Goal: Book appointment/travel/reservation: Book appointment/travel/reservation

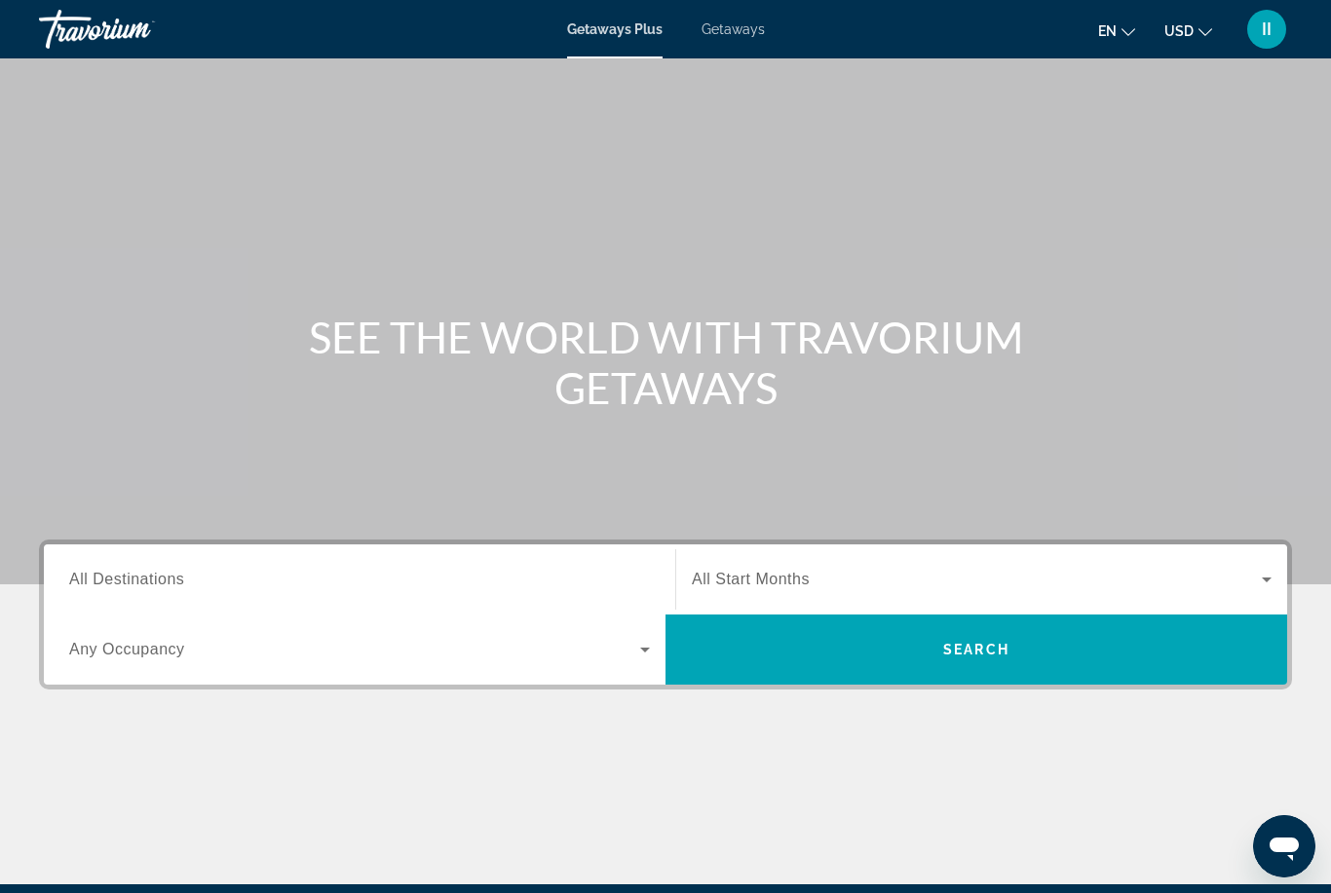
click at [710, 27] on span "Getaways" at bounding box center [733, 29] width 63 height 16
click at [131, 586] on span "All Destinations" at bounding box center [126, 579] width 115 height 17
click at [131, 586] on input "Destination All Destinations" at bounding box center [359, 580] width 581 height 23
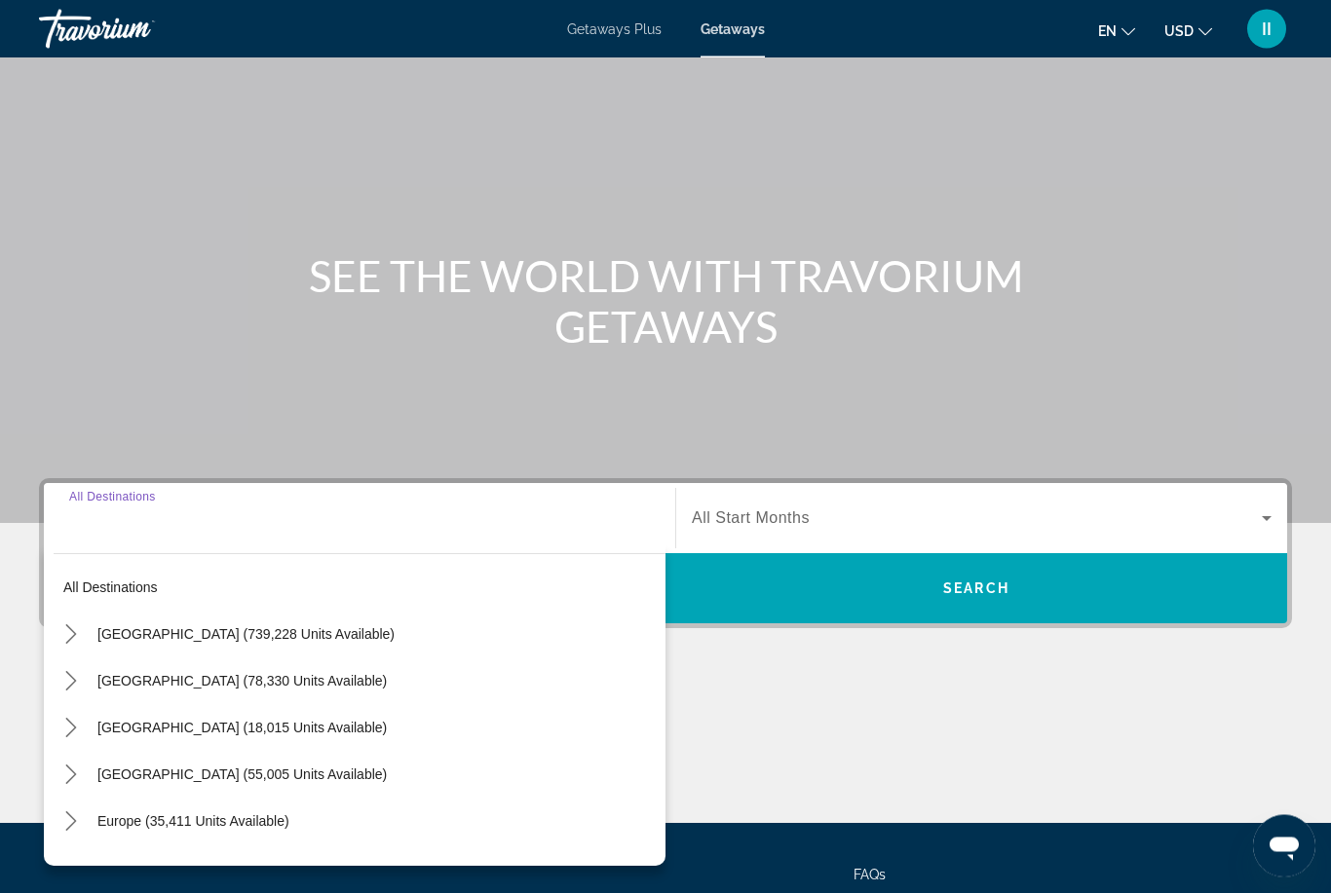
scroll to position [230, 0]
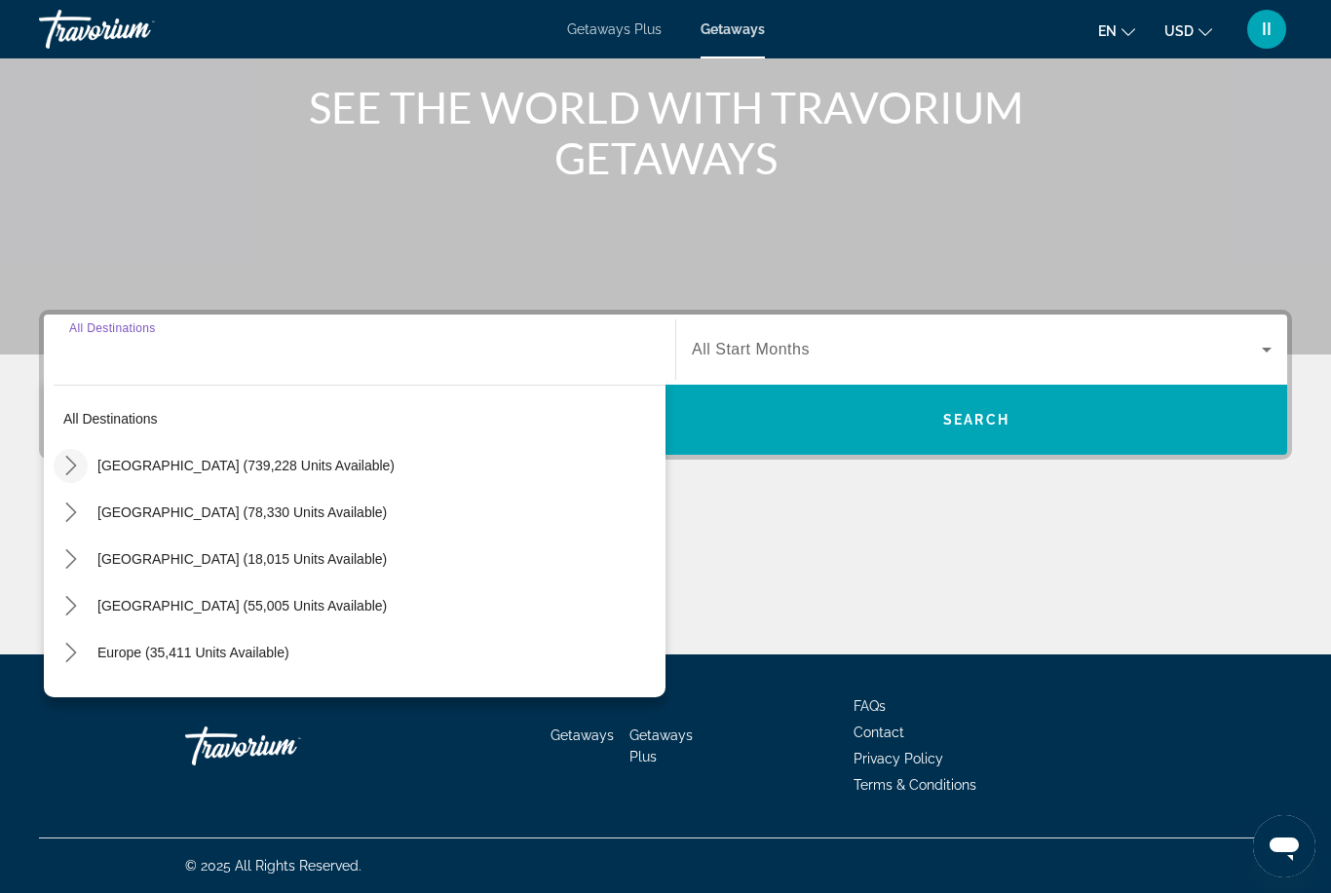
click at [56, 464] on mat-icon "Toggle United States (739,228 units available) submenu" at bounding box center [71, 466] width 34 height 34
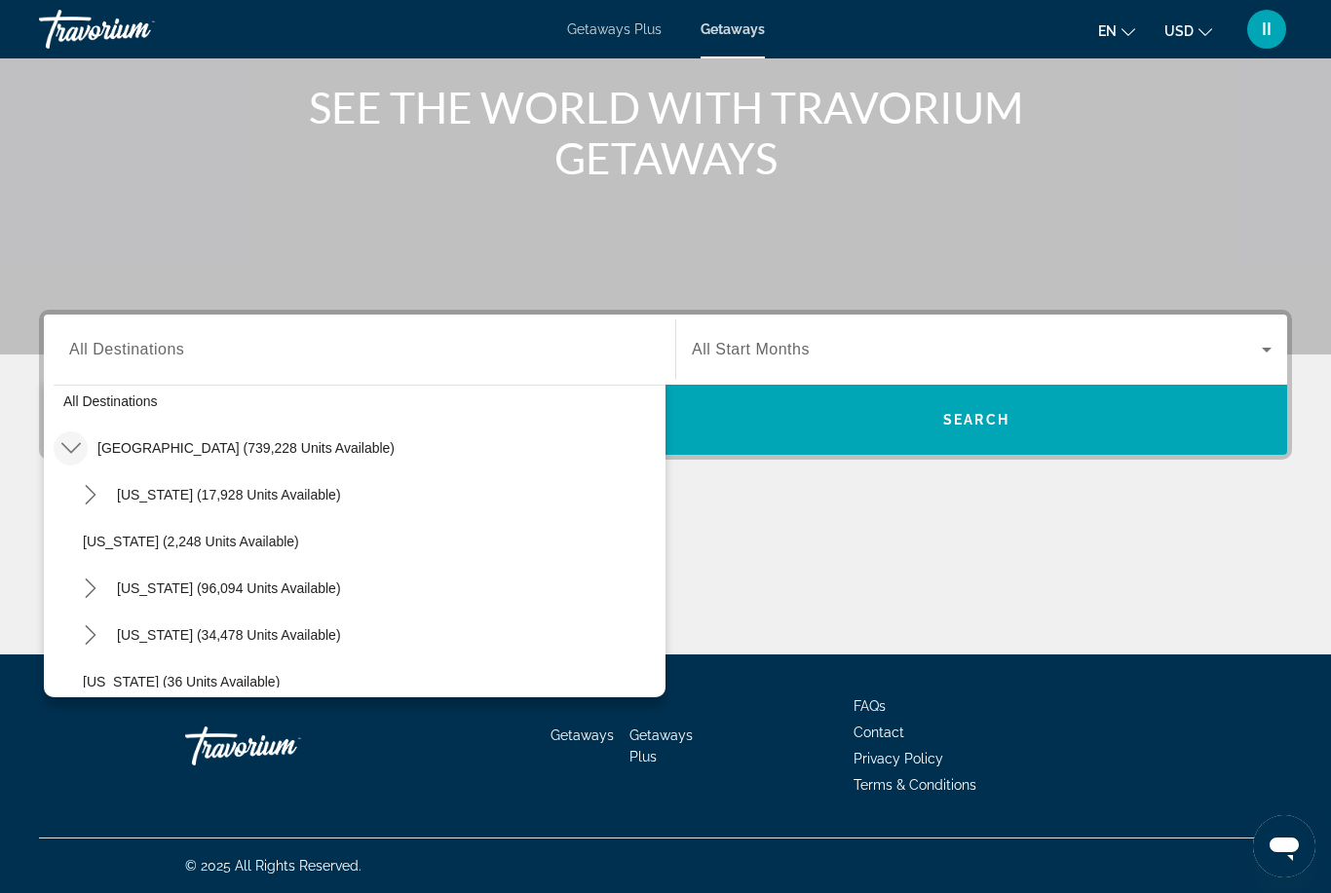
scroll to position [0, 0]
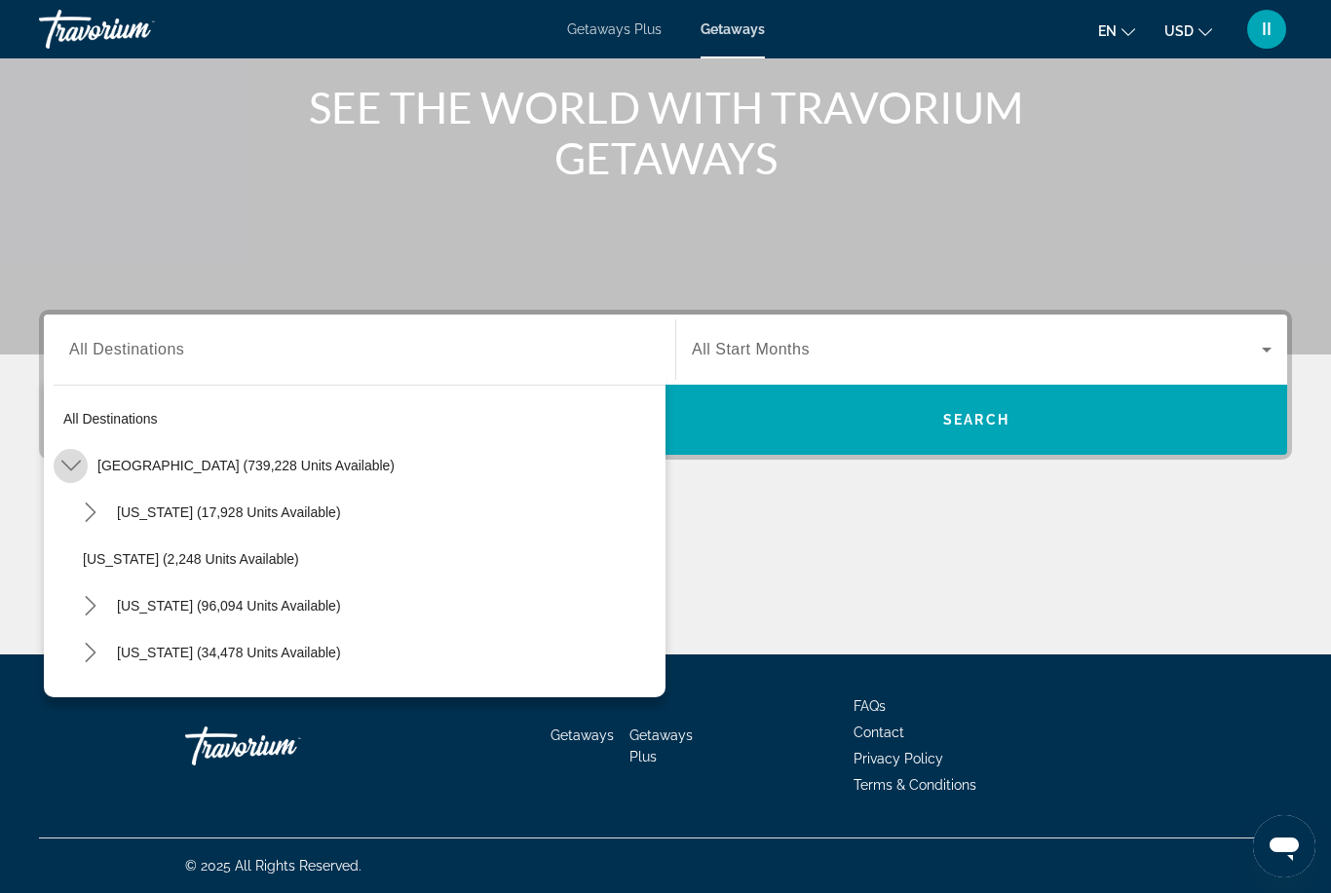
click at [62, 462] on icon "Toggle United States (739,228 units available) submenu" at bounding box center [69, 466] width 19 height 11
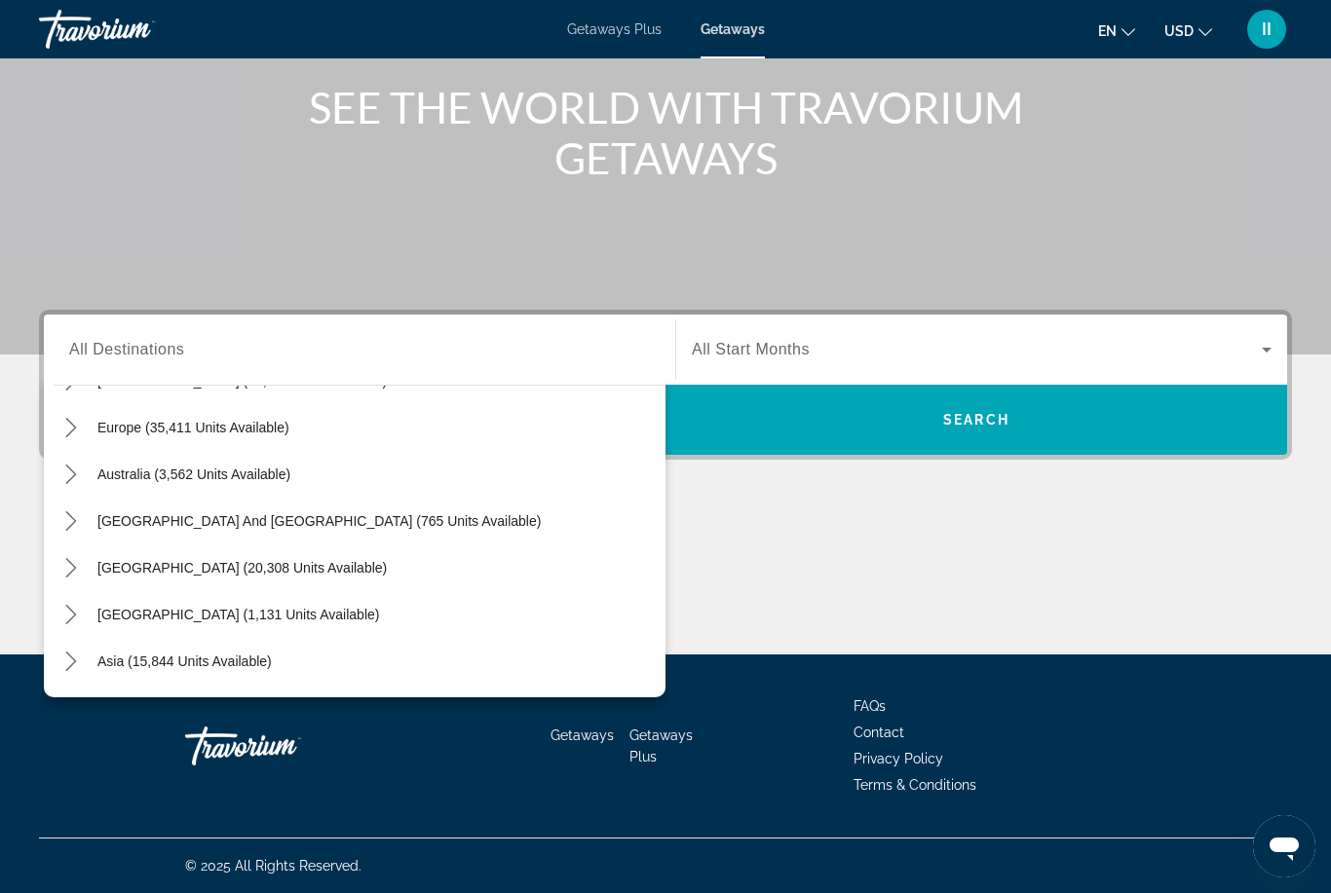
scroll to position [230, 0]
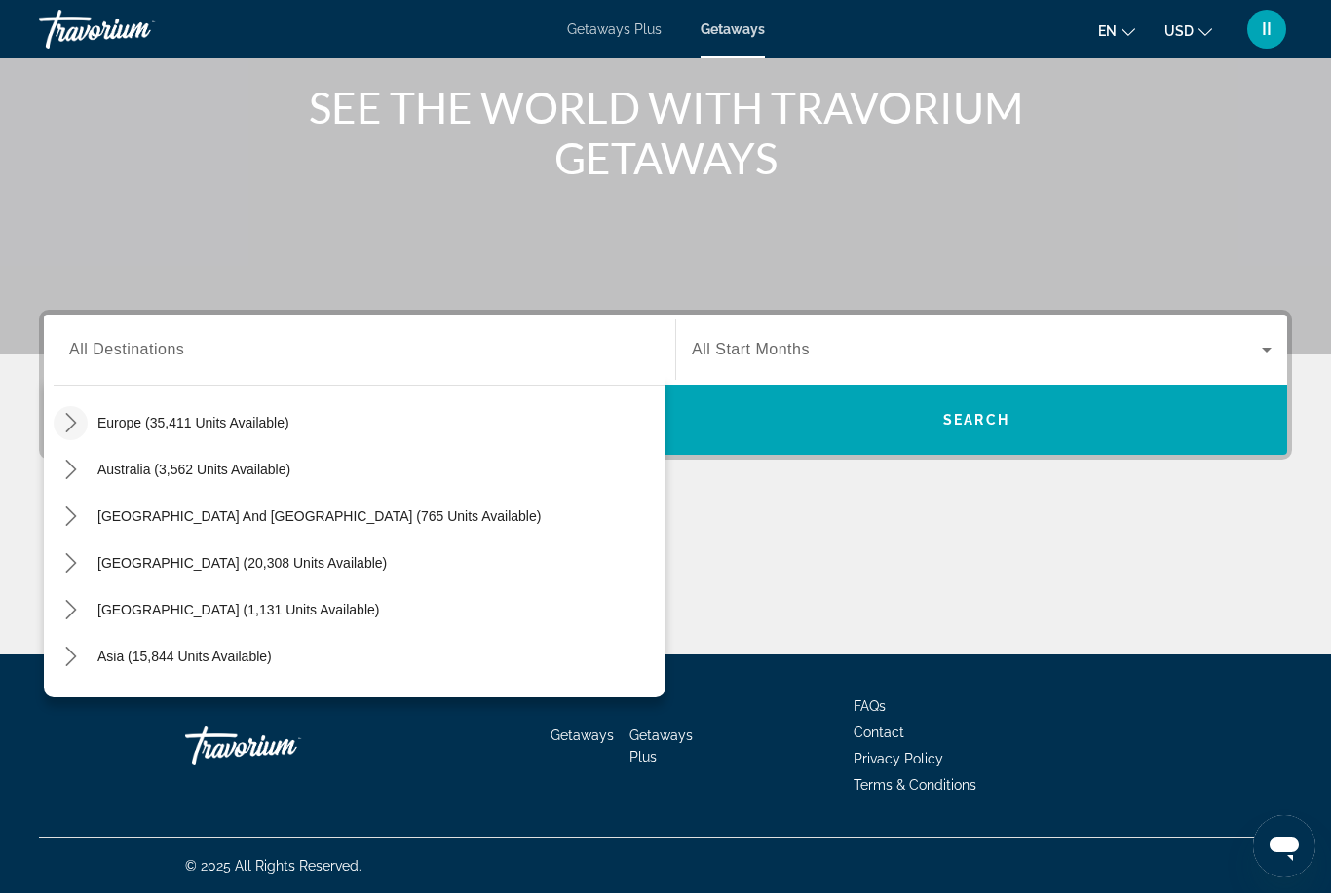
click at [55, 429] on mat-icon "Toggle Europe (35,411 units available) submenu" at bounding box center [71, 423] width 34 height 34
click at [56, 418] on mat-icon "Toggle Europe (35,411 units available) submenu" at bounding box center [71, 423] width 34 height 34
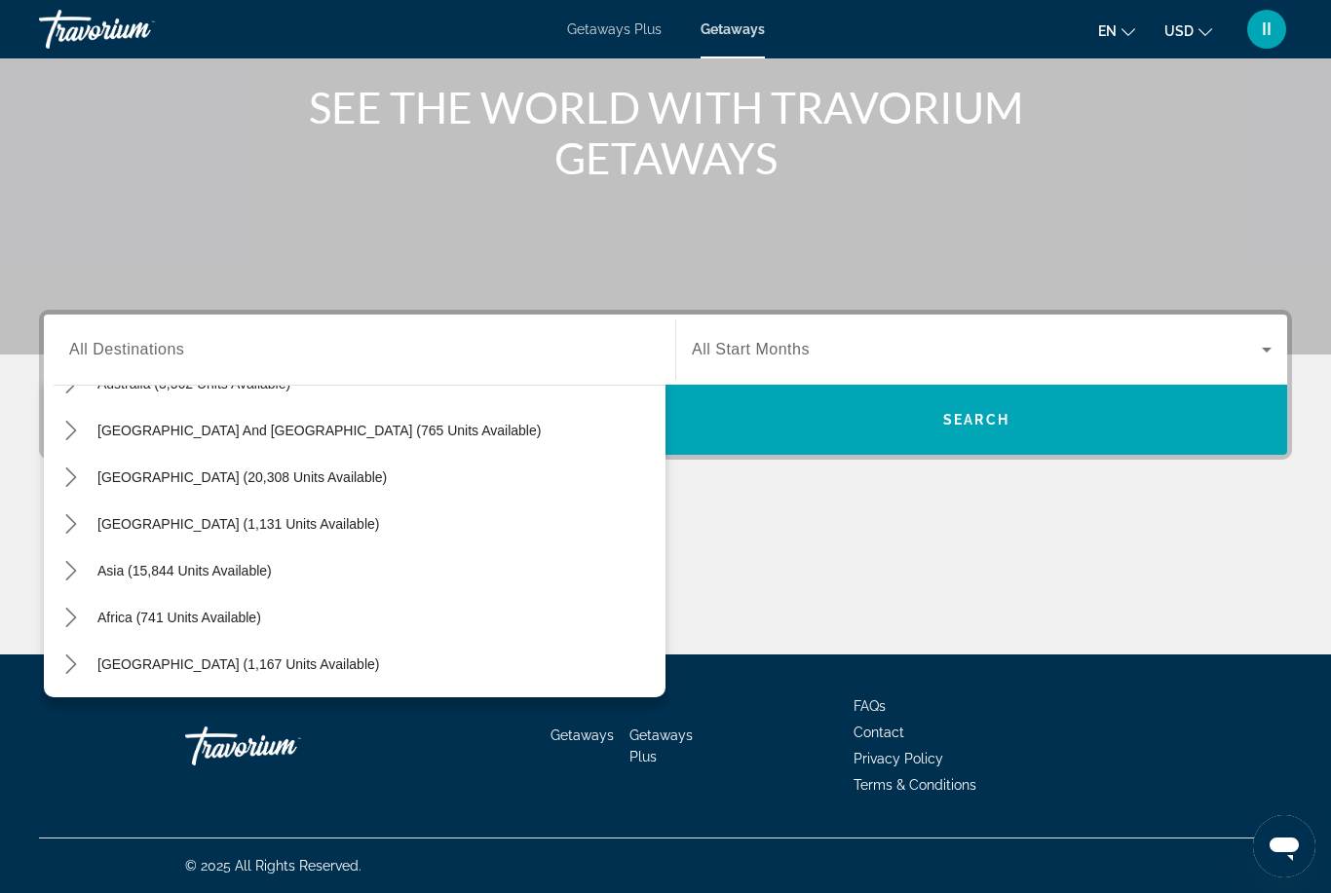
scroll to position [316, 0]
click at [62, 577] on icon "Toggle Asia (15,844 units available) submenu" at bounding box center [70, 570] width 19 height 19
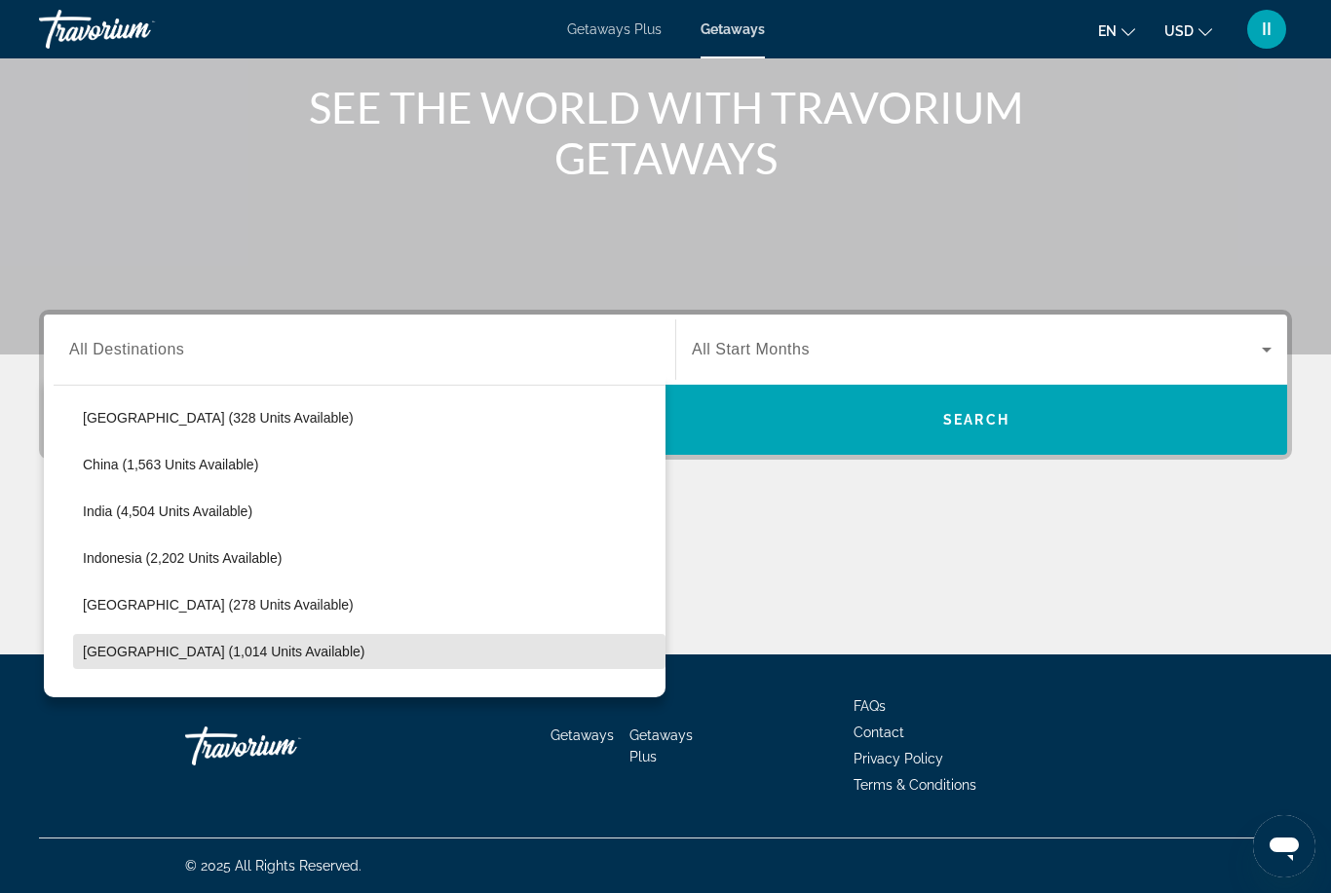
scroll to position [556, 0]
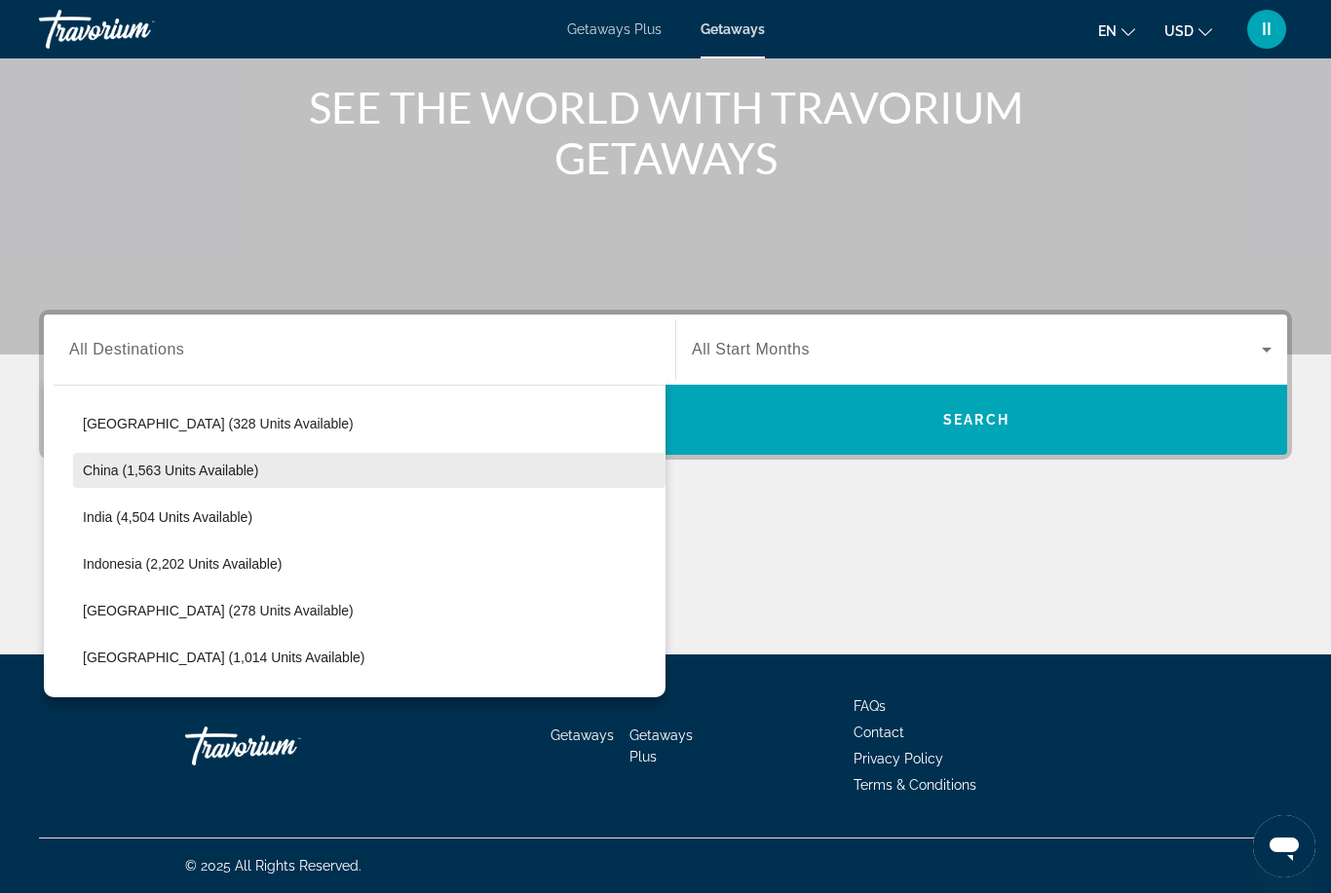
click at [118, 461] on span "Select destination: China (1,563 units available)" at bounding box center [369, 470] width 592 height 47
type input "**********"
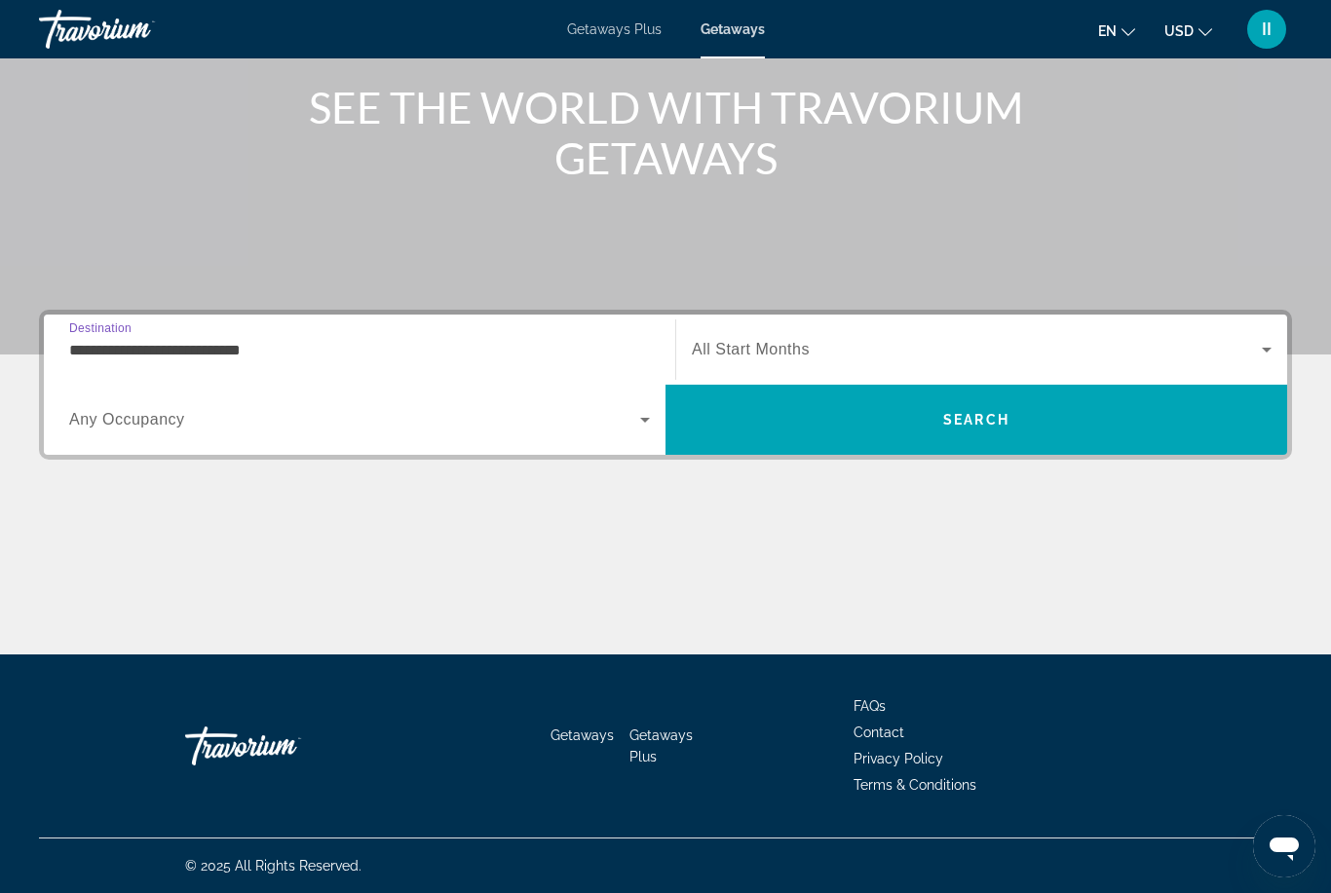
click at [751, 339] on span "Search widget" at bounding box center [977, 349] width 570 height 23
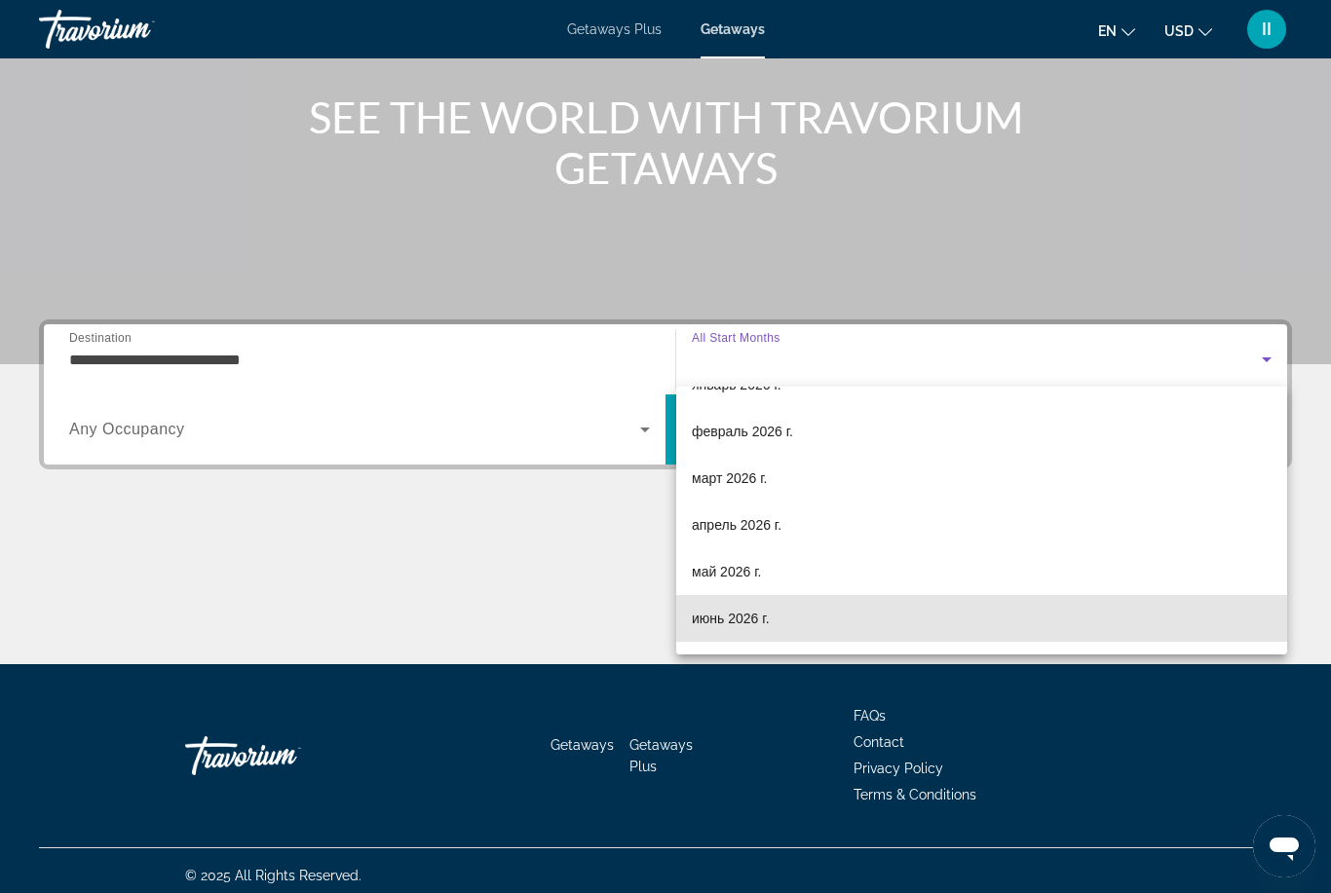
scroll to position [234, 0]
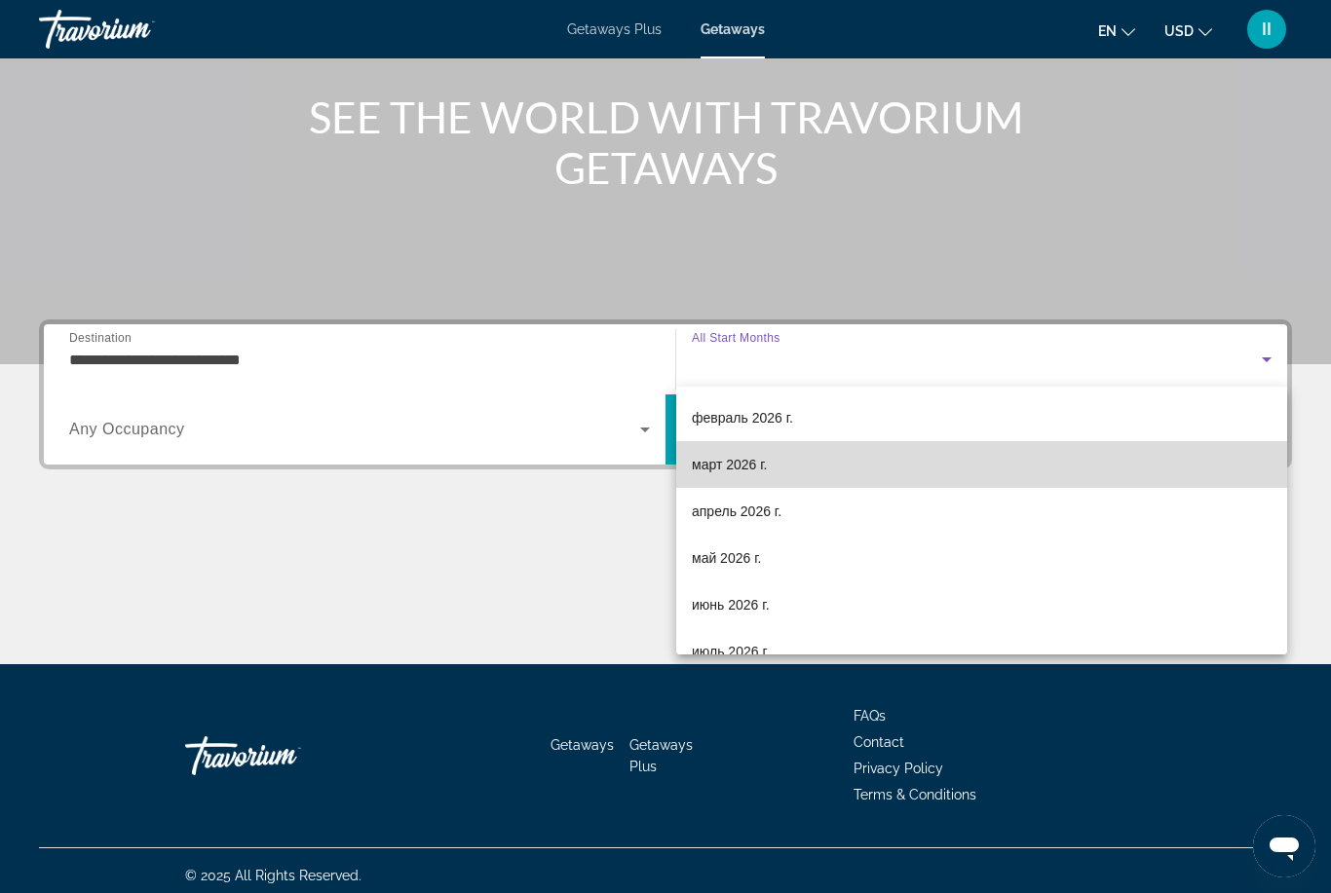
click at [739, 471] on span "март 2026 г." at bounding box center [730, 464] width 76 height 23
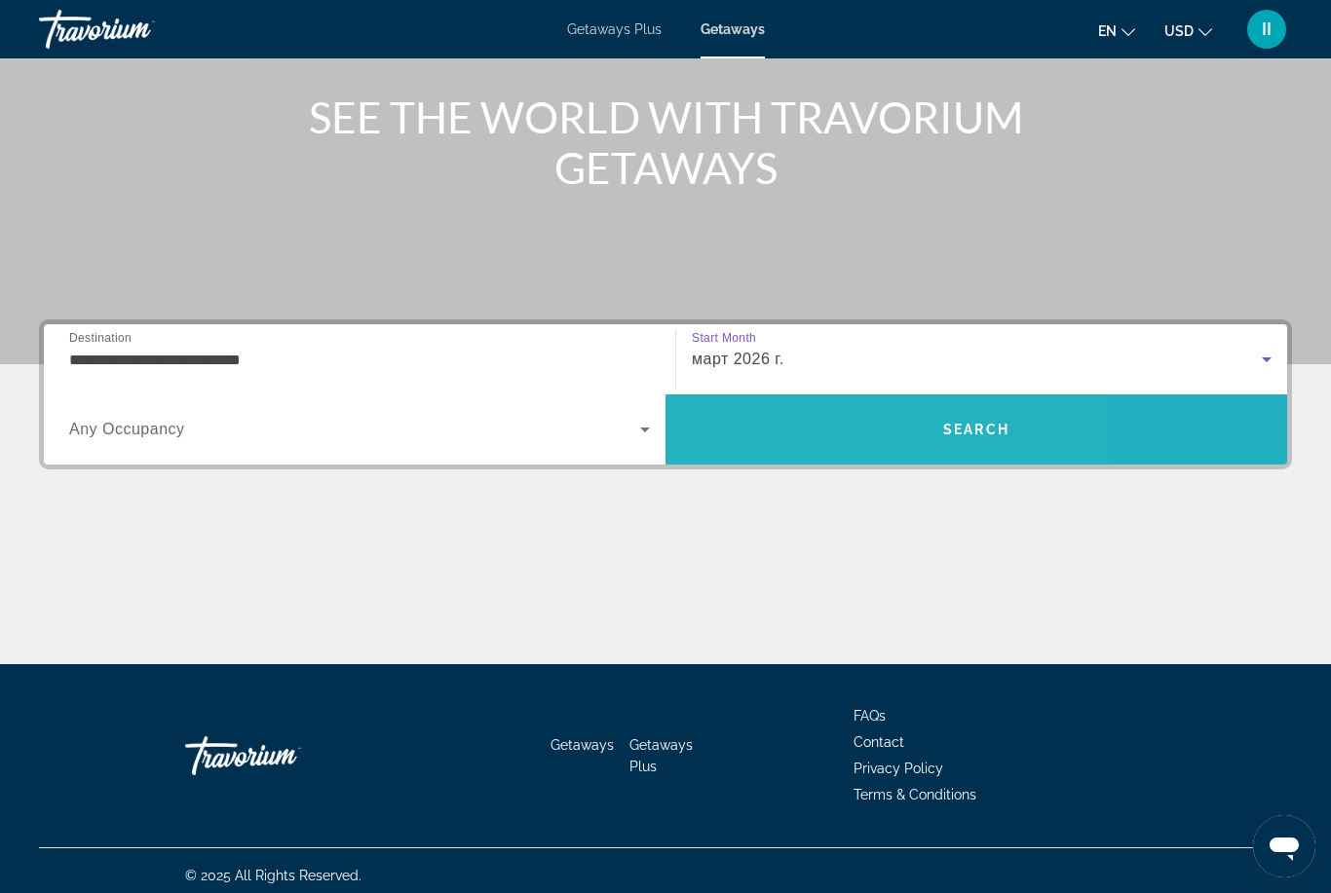
click at [826, 429] on span "Search" at bounding box center [976, 429] width 622 height 47
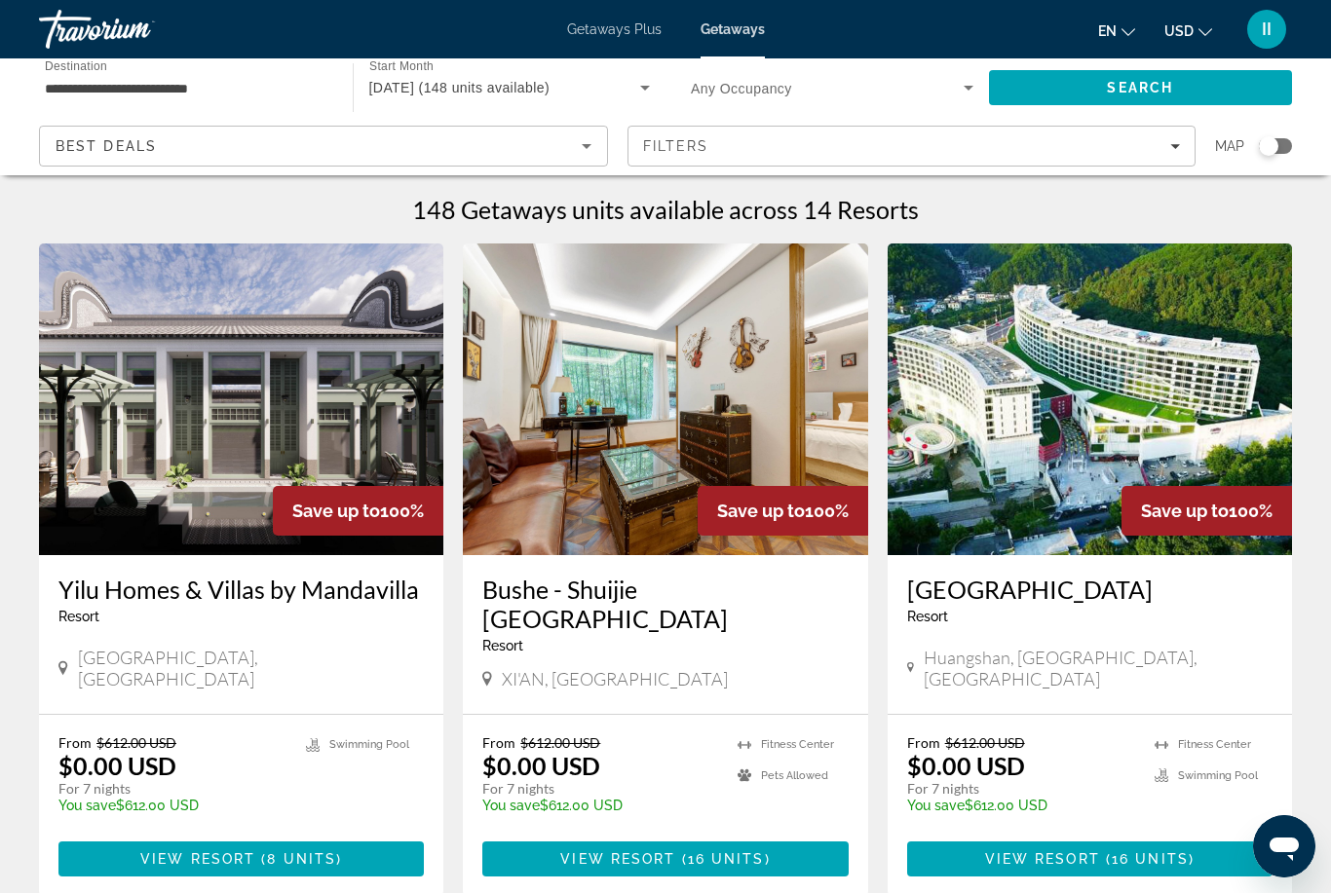
click at [69, 98] on input "**********" at bounding box center [186, 88] width 283 height 23
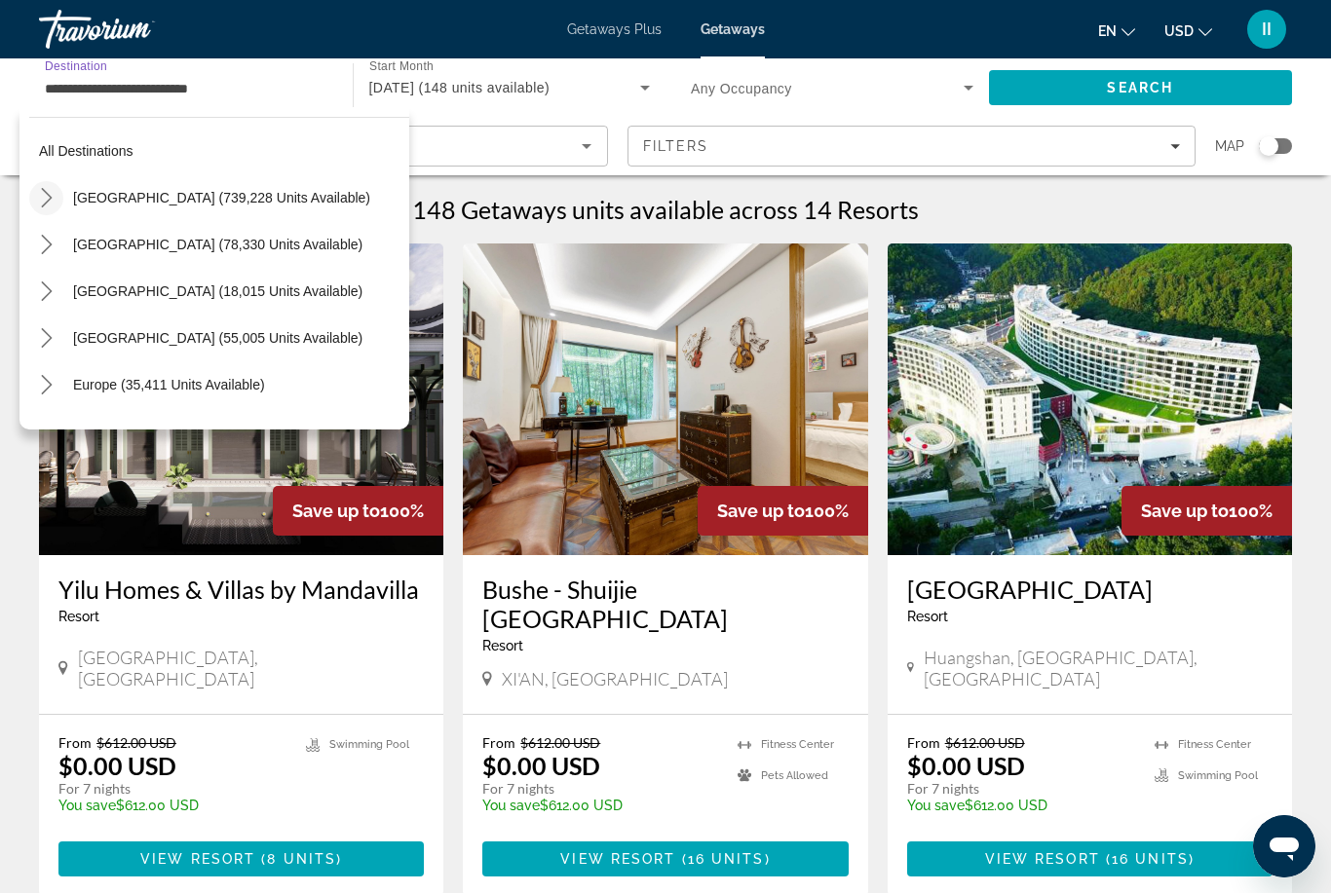
click at [37, 199] on icon "Toggle United States (739,228 units available) submenu" at bounding box center [46, 197] width 19 height 19
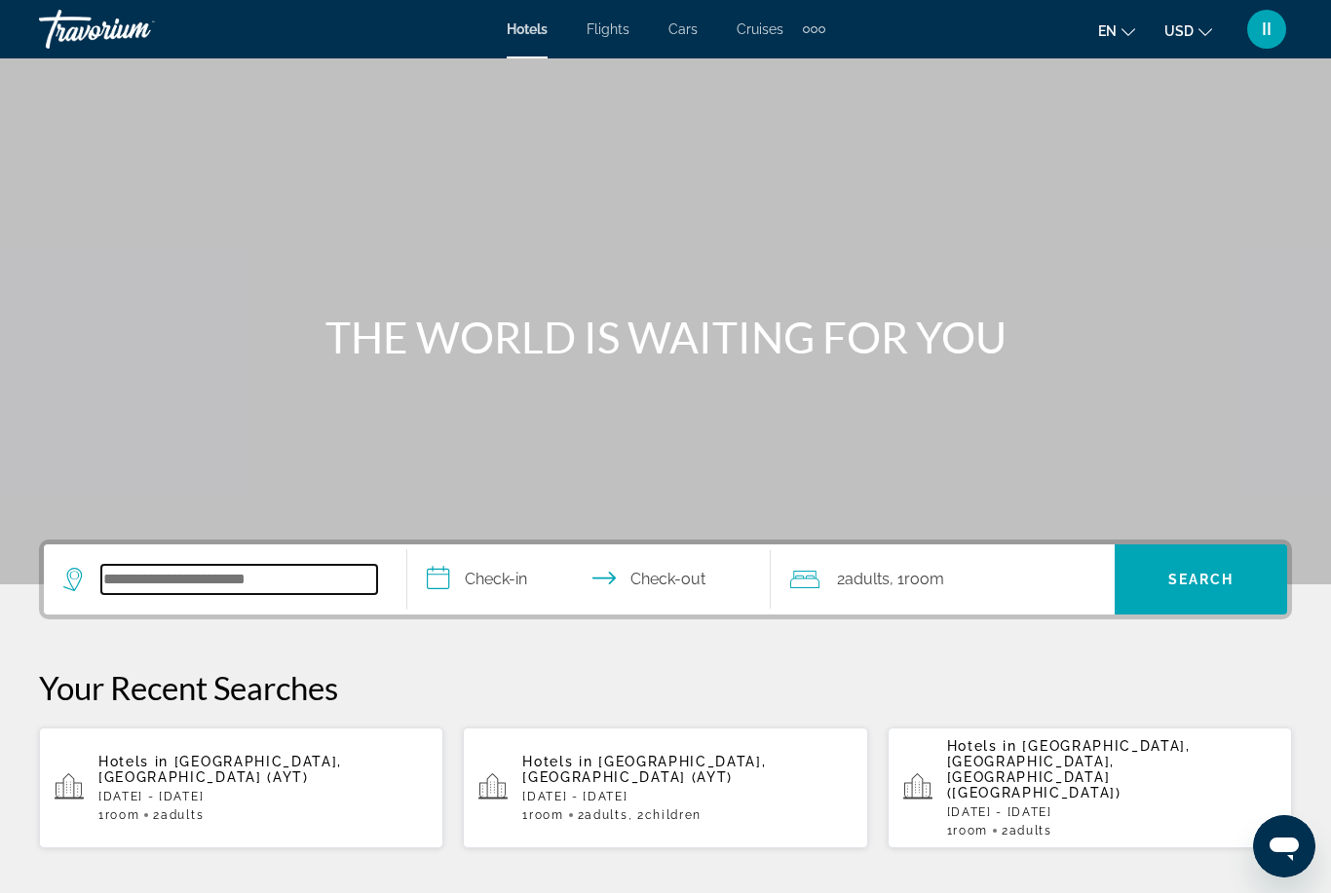
click at [178, 572] on input "Search hotel destination" at bounding box center [239, 579] width 276 height 29
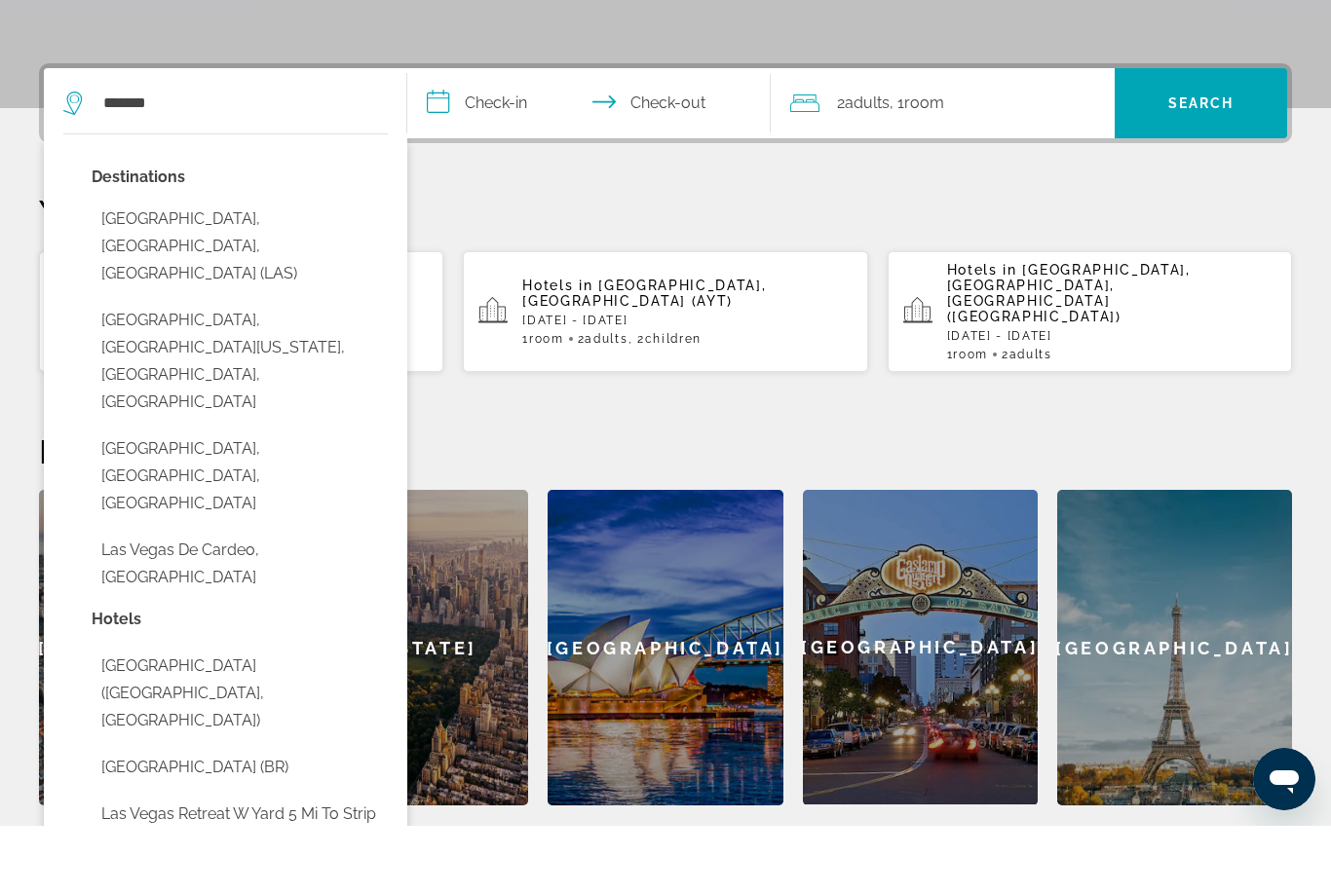
click at [180, 268] on button "Las Vegas, NV, United States (LAS)" at bounding box center [240, 314] width 296 height 92
type input "**********"
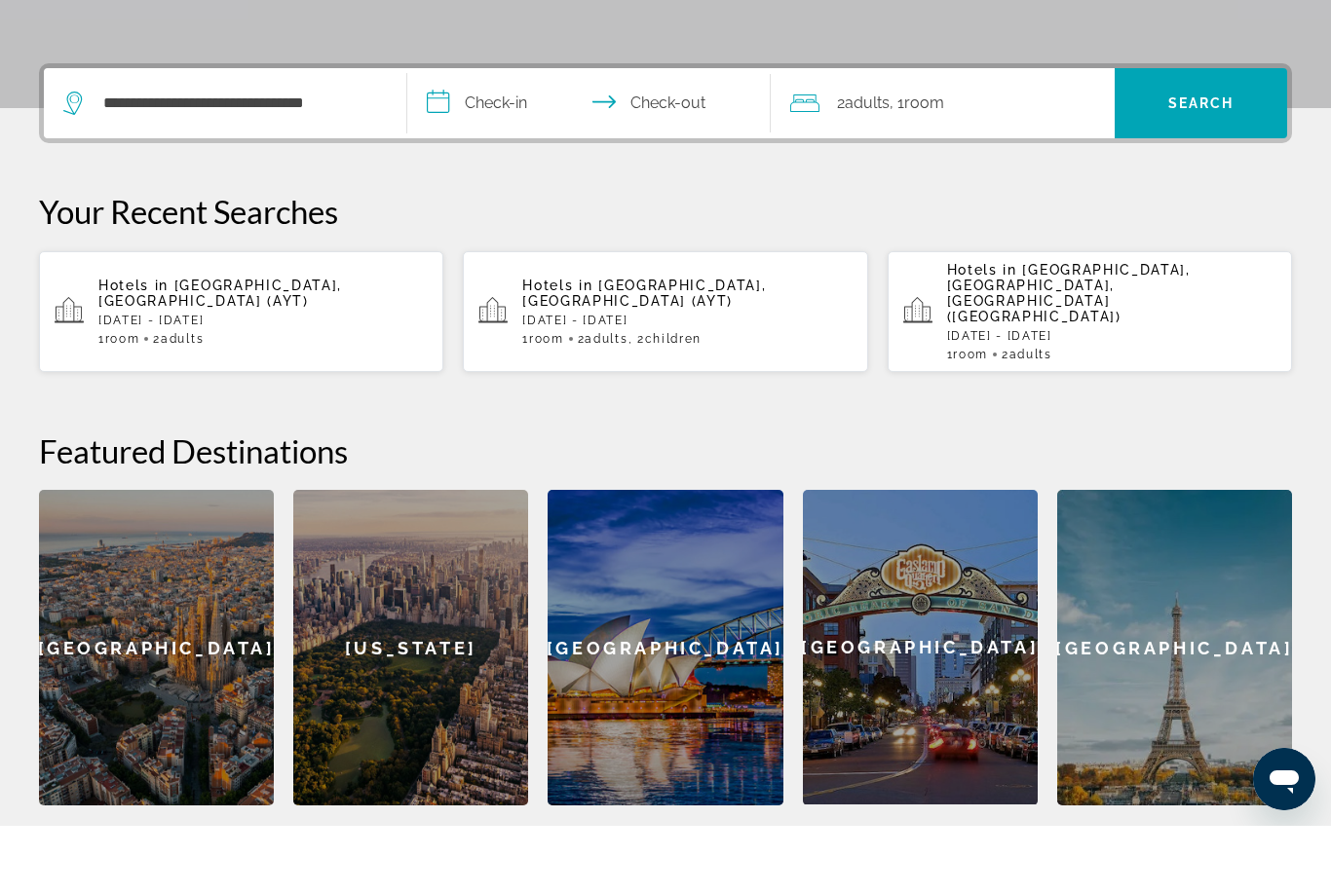
click at [487, 135] on input "**********" at bounding box center [592, 173] width 371 height 76
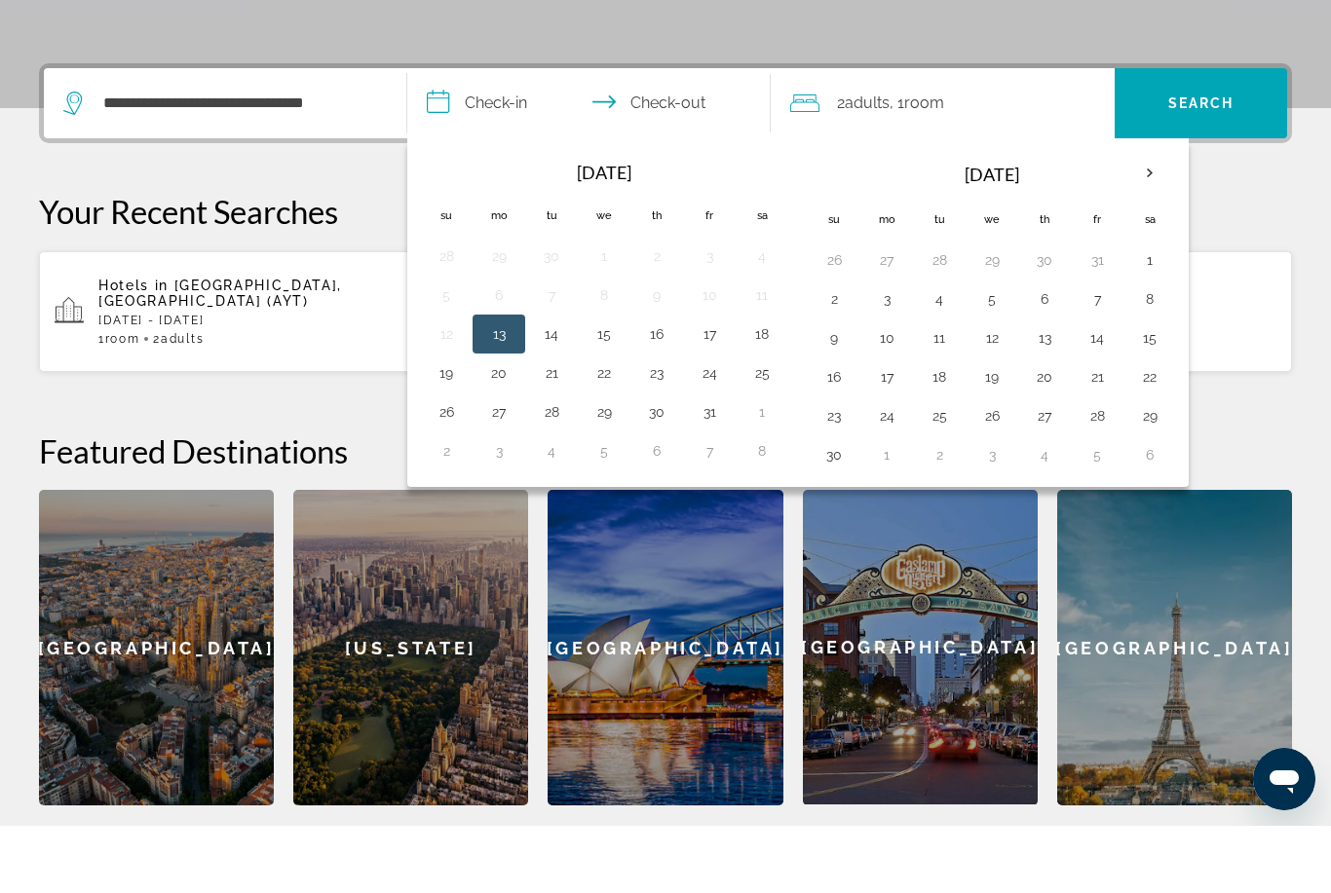
scroll to position [476, 0]
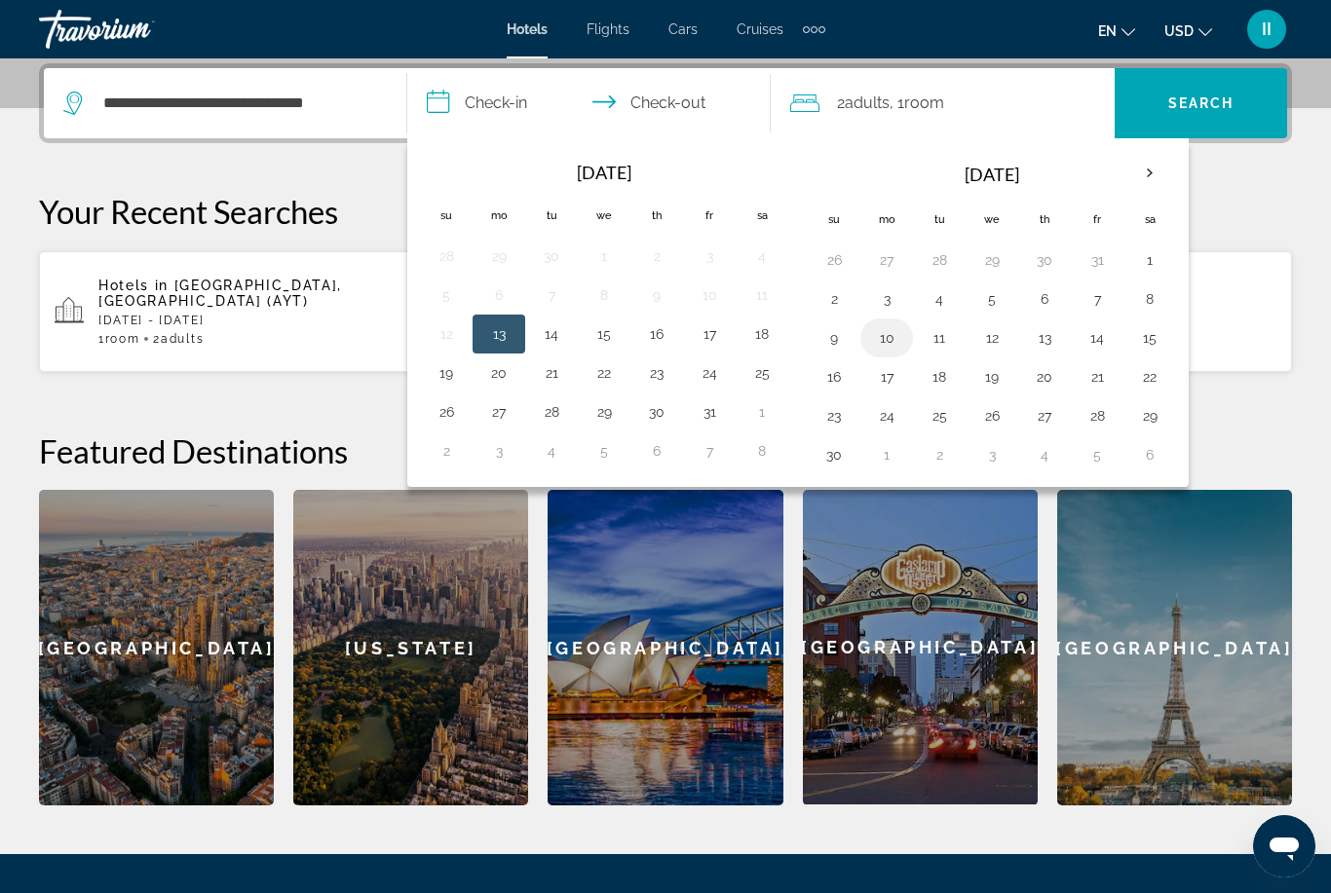
click at [878, 344] on button "10" at bounding box center [886, 337] width 31 height 27
click at [1099, 334] on button "14" at bounding box center [1097, 337] width 31 height 27
type input "**********"
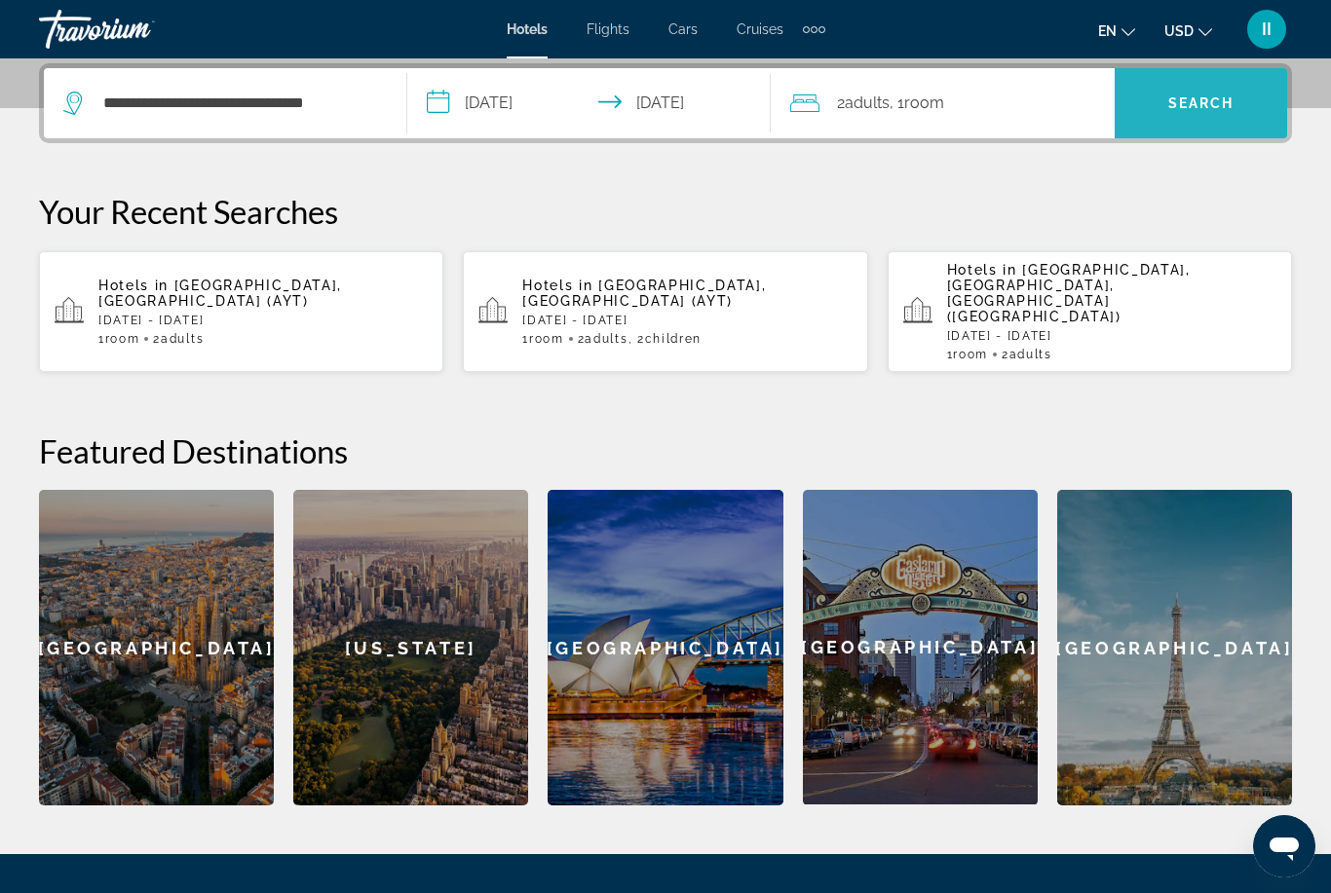
click at [1204, 100] on span "Search" at bounding box center [1201, 103] width 66 height 16
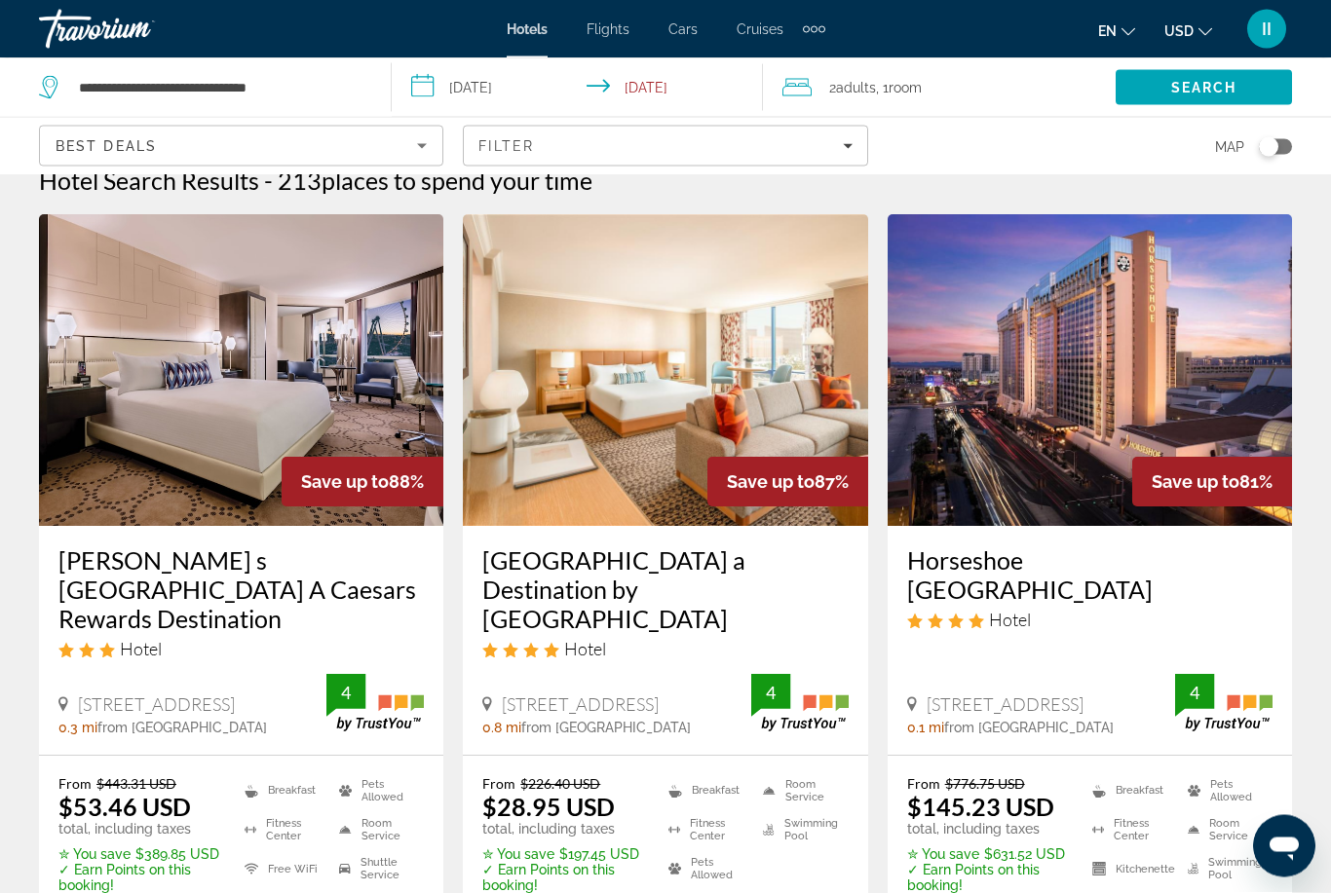
scroll to position [29, 0]
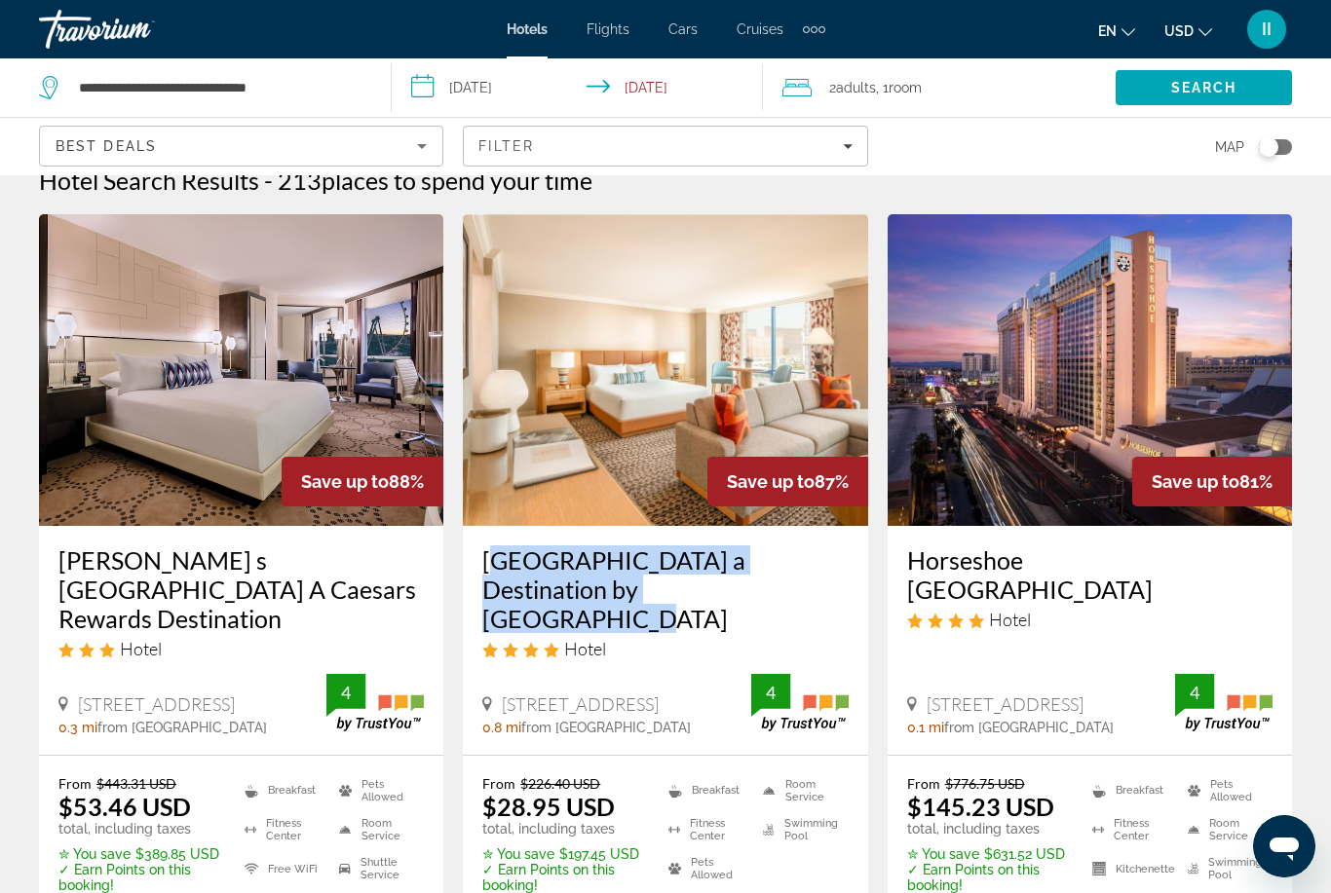
drag, startPoint x: 475, startPoint y: 539, endPoint x: 646, endPoint y: 599, distance: 181.8
click at [646, 599] on div "Rio Hotel & Casino a Destination by Hyatt Hotel Hotel 3700 W Flamingo Rd, Las V…" at bounding box center [665, 640] width 404 height 229
copy h3 "Rio Hotel & Casino a Destination by Hyatt Hotel"
click at [823, 30] on div "Extra navigation items" at bounding box center [821, 29] width 7 height 7
click at [787, 75] on link "Activities" at bounding box center [781, 65] width 76 height 35
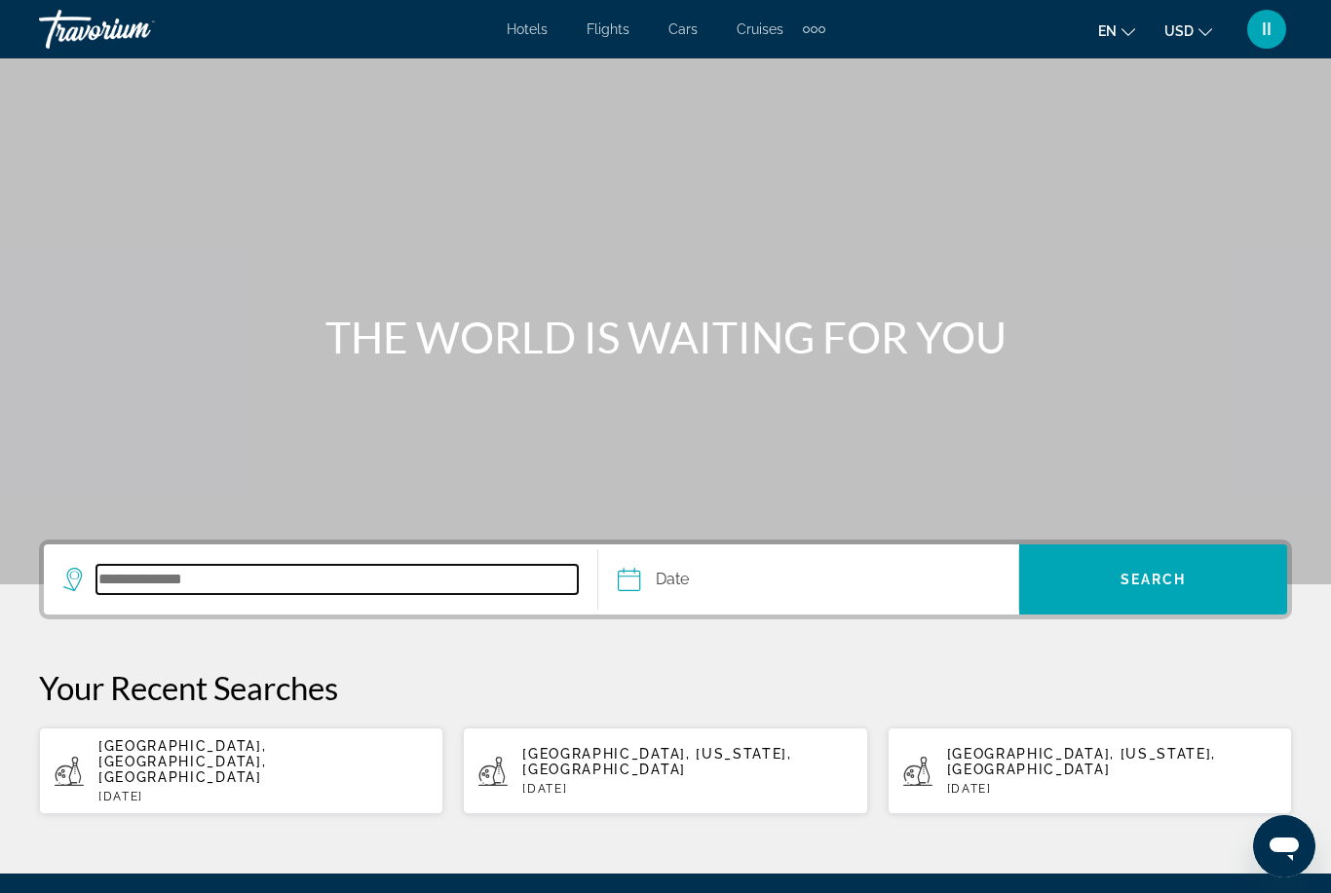
click at [203, 565] on input "Search destination" at bounding box center [336, 579] width 481 height 29
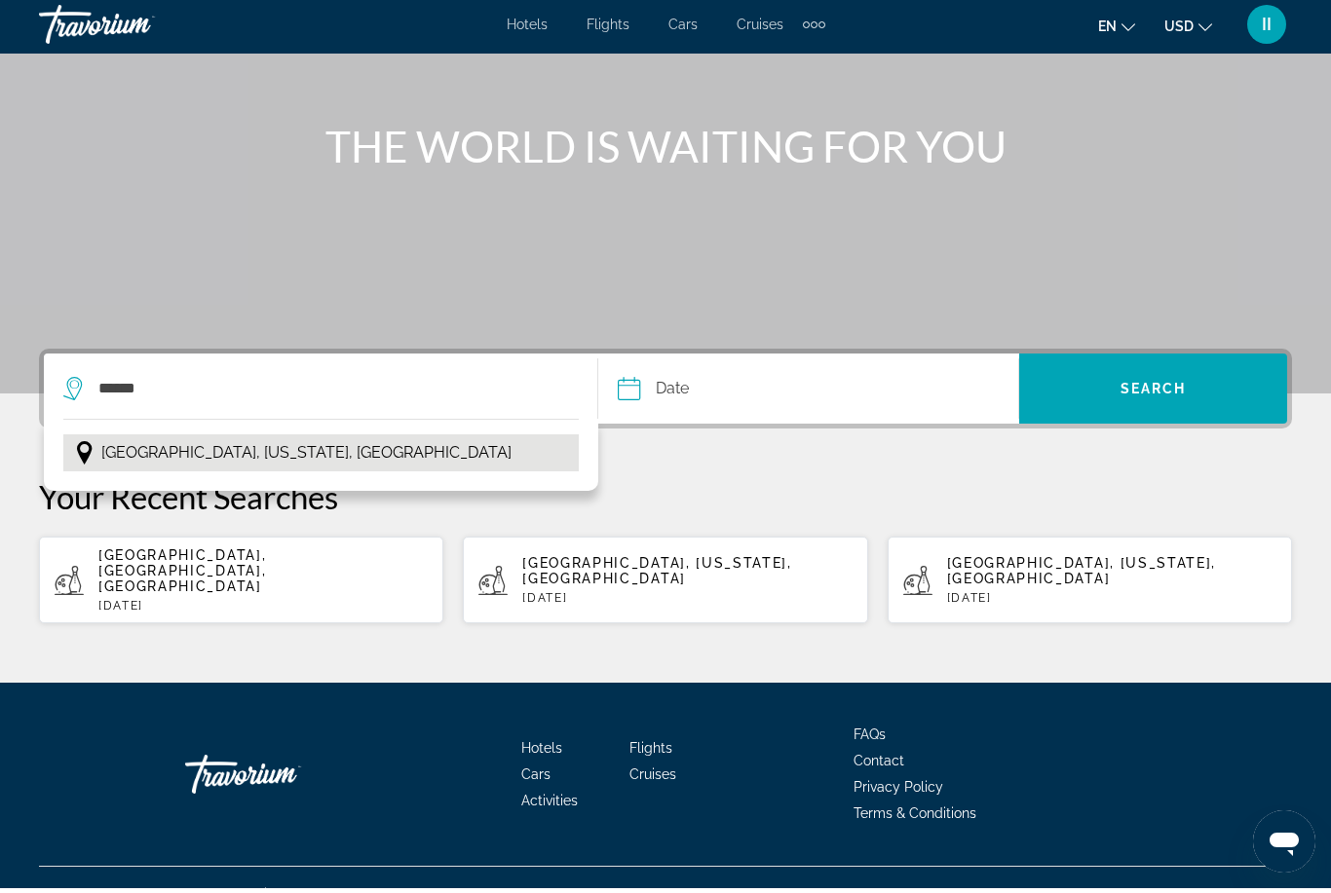
click at [202, 458] on span "Las Vegas, Nevada, USA" at bounding box center [306, 457] width 410 height 27
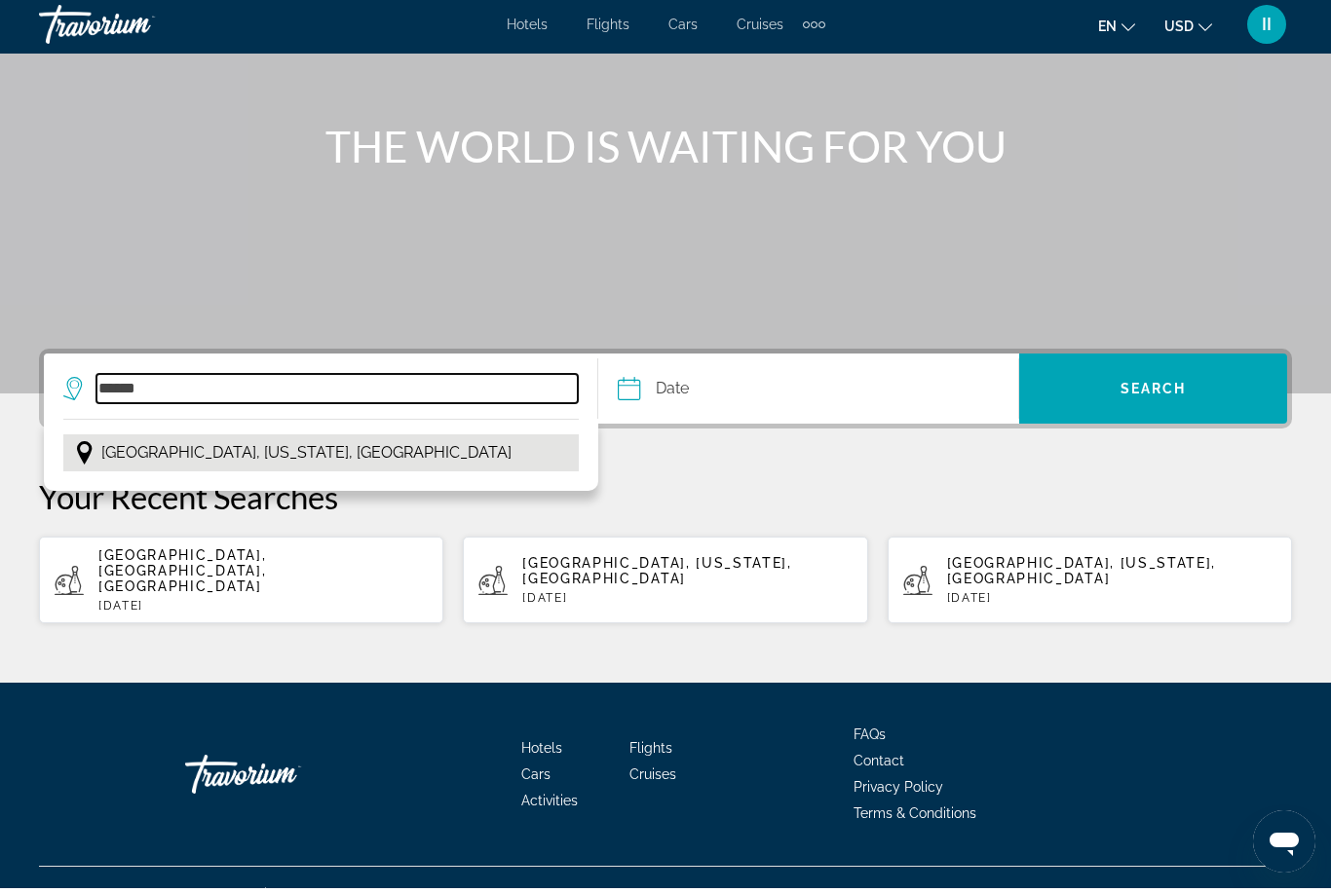
type input "**********"
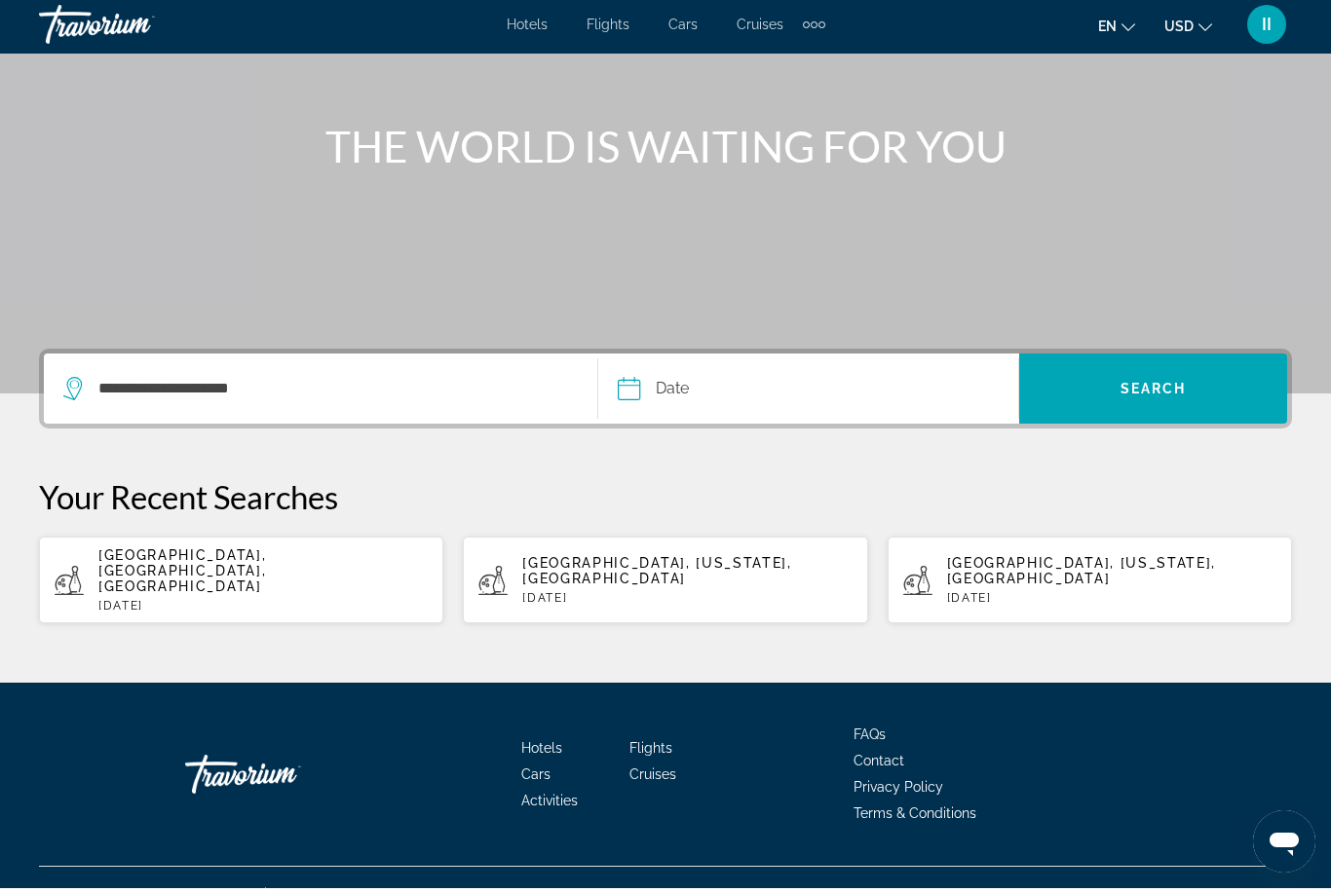
click at [694, 393] on input "Date" at bounding box center [717, 397] width 209 height 76
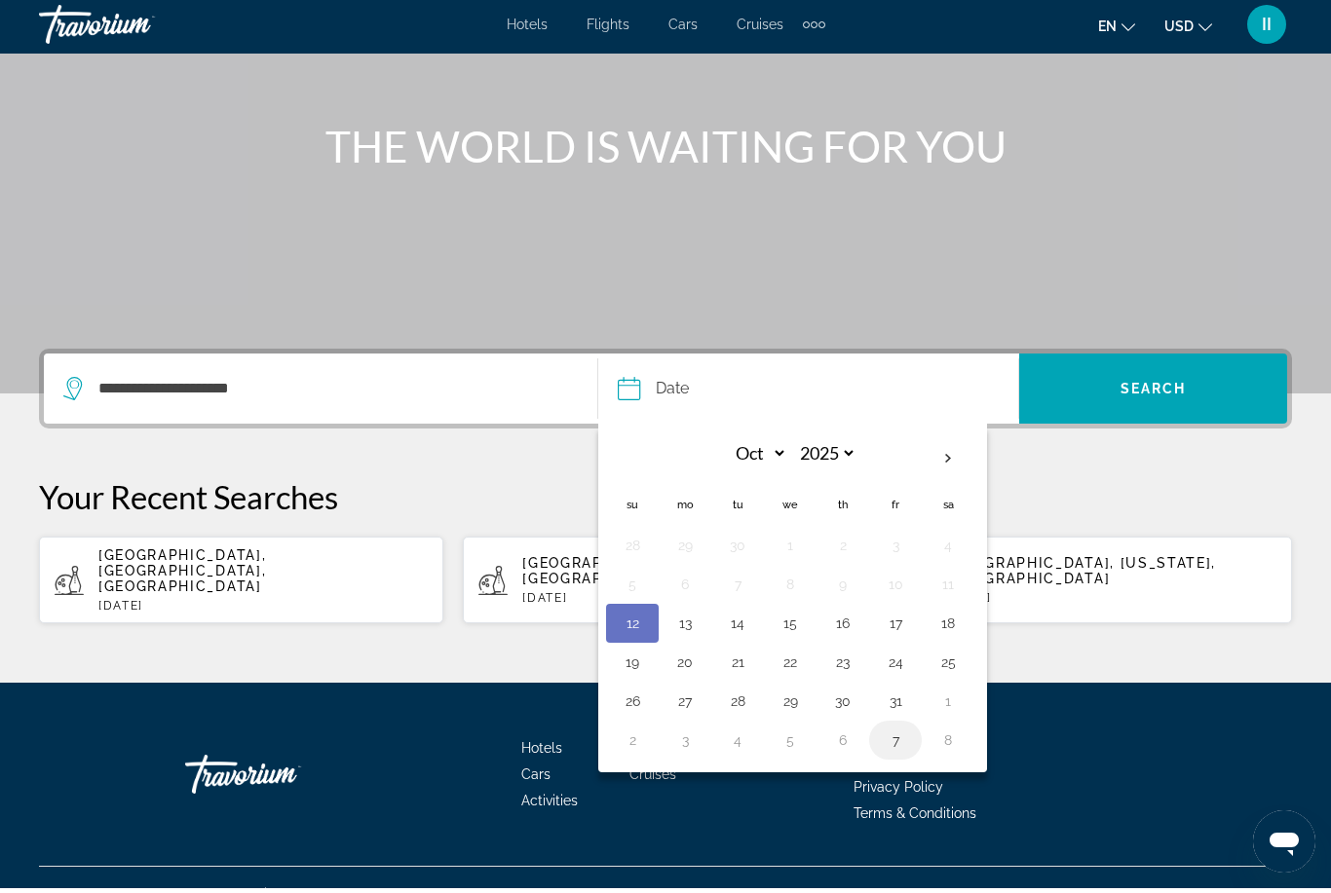
scroll to position [124, 0]
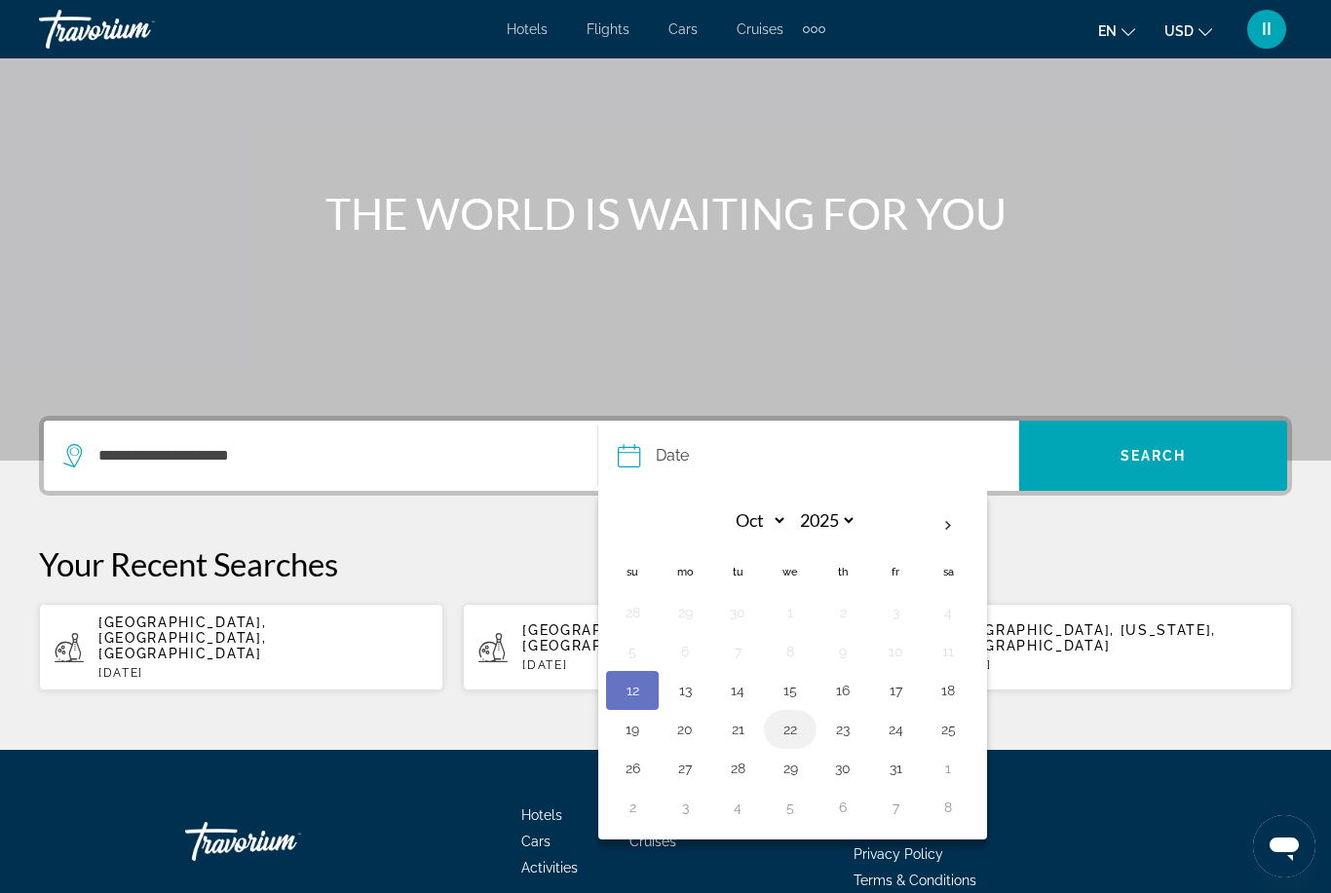
click at [785, 735] on button "22" at bounding box center [790, 729] width 31 height 27
type input "**********"
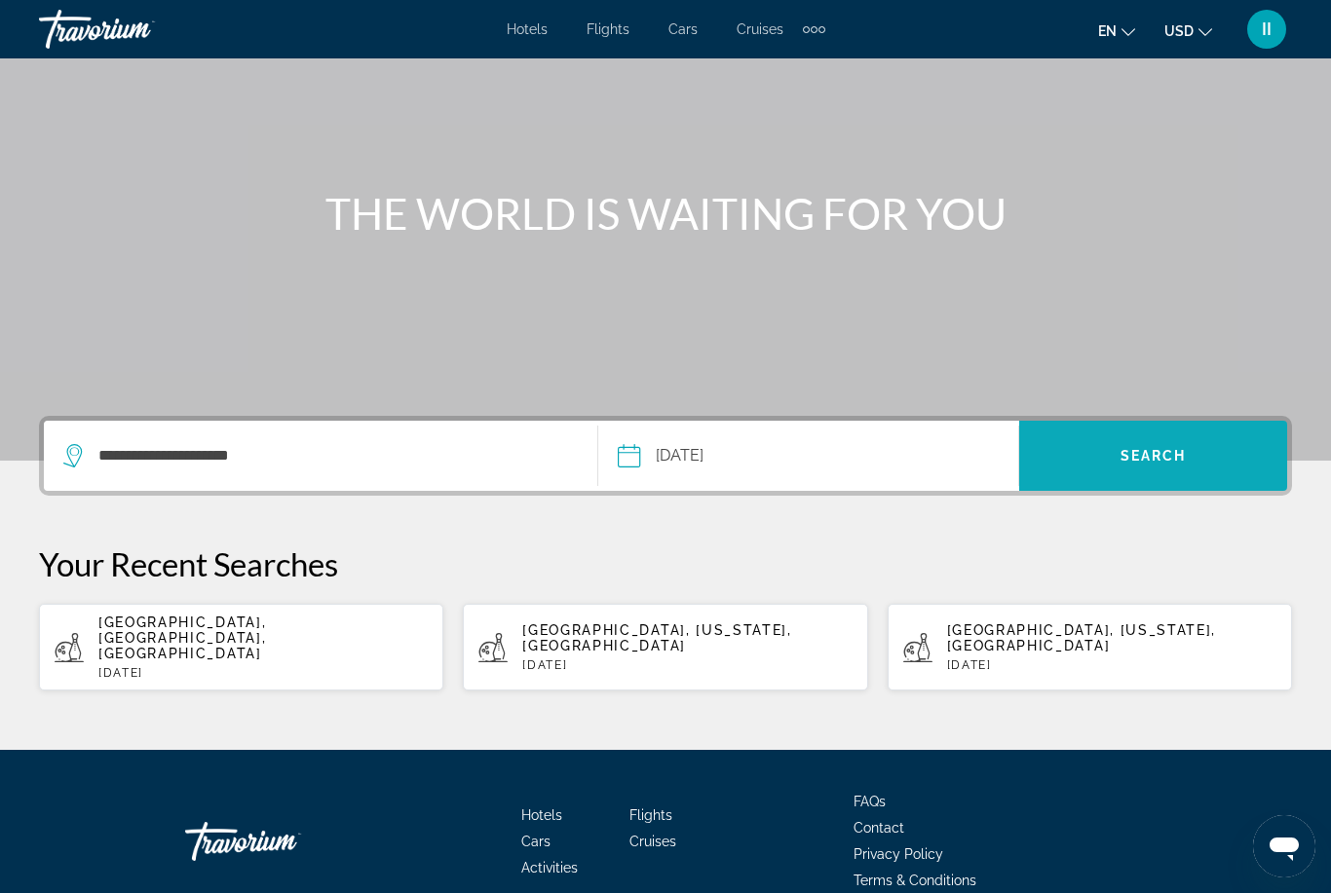
click at [1116, 458] on span "Search" at bounding box center [1153, 456] width 268 height 47
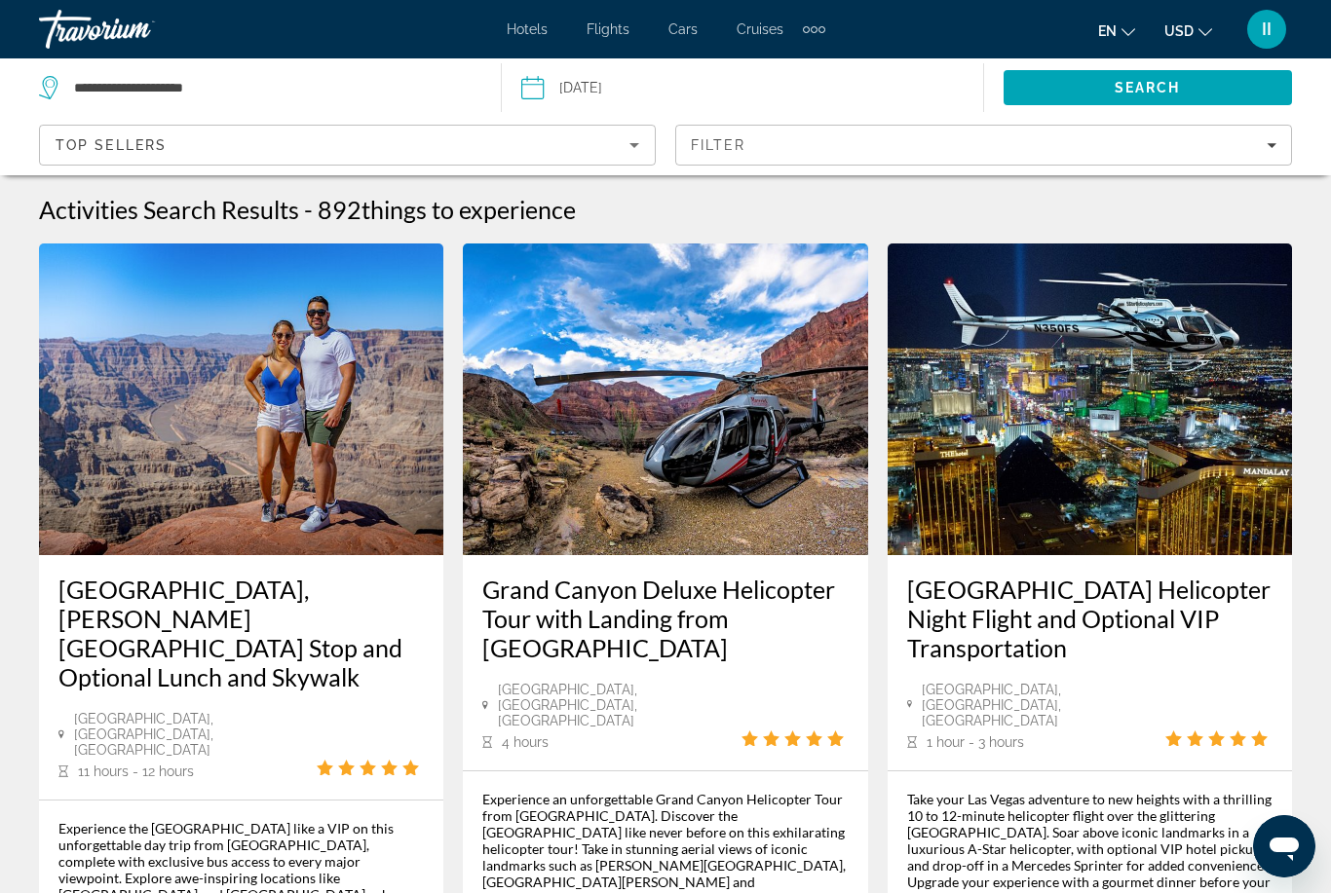
click at [536, 35] on span "Hotels" at bounding box center [527, 29] width 41 height 16
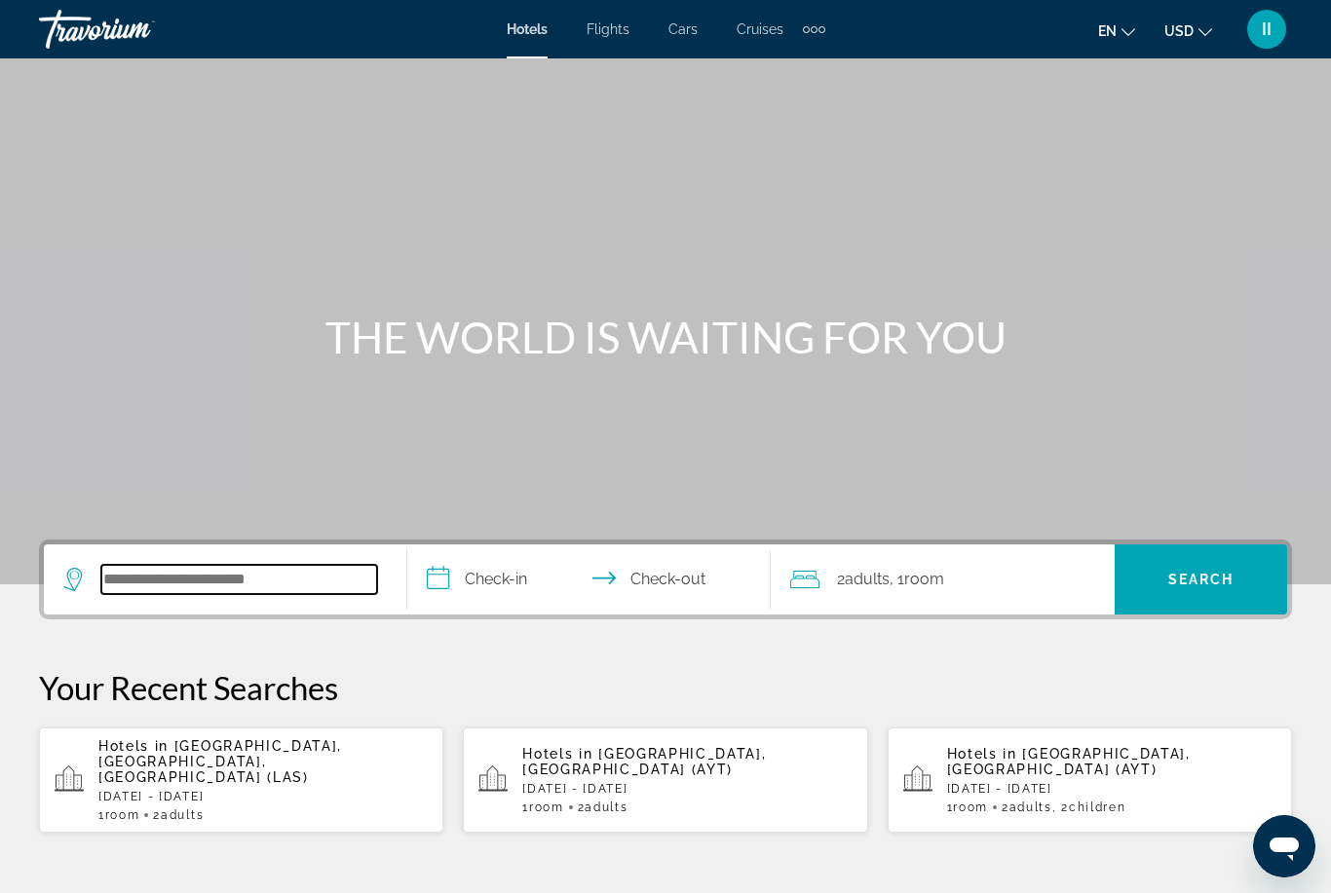
click at [206, 582] on input "Search hotel destination" at bounding box center [239, 579] width 276 height 29
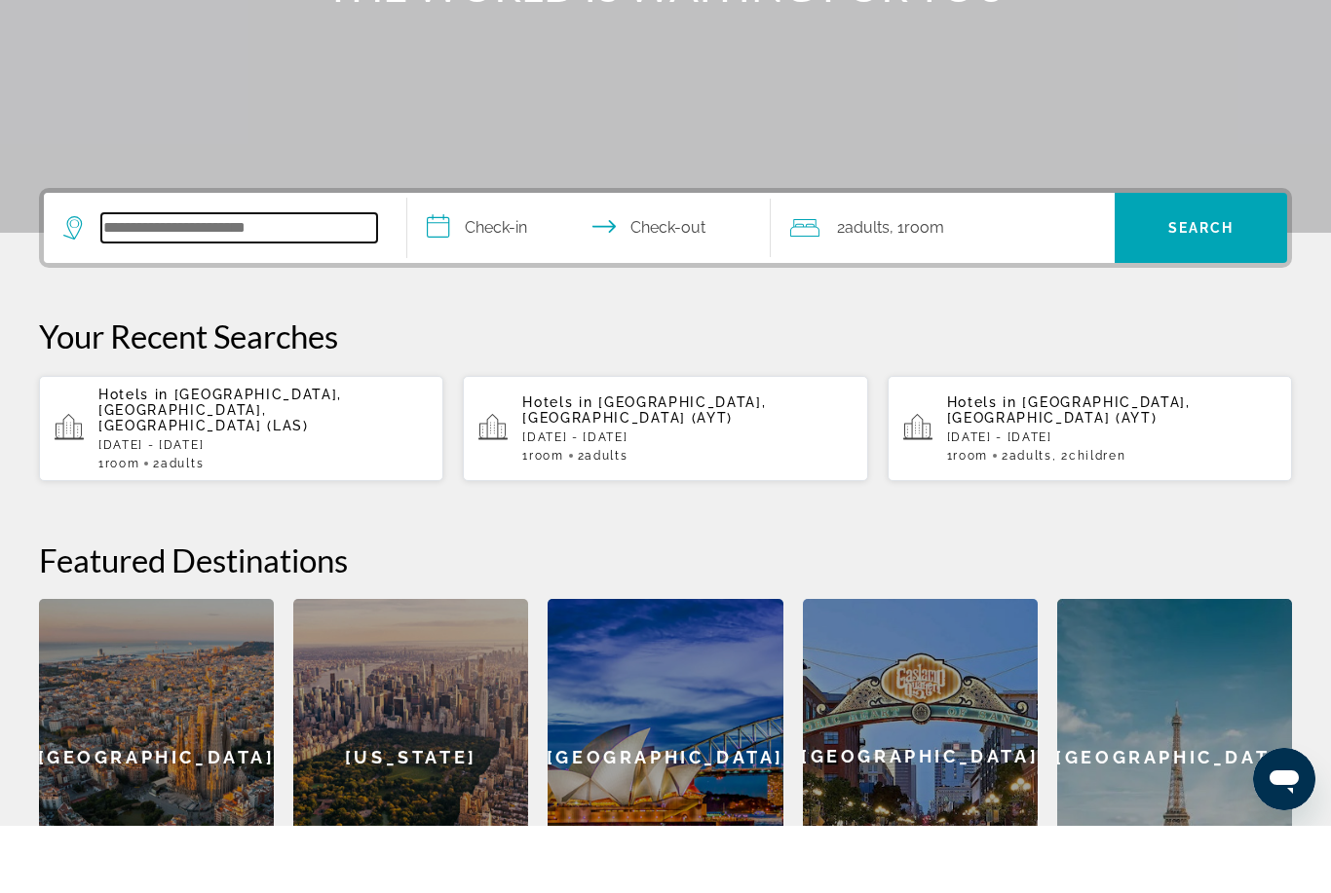
scroll to position [409, 0]
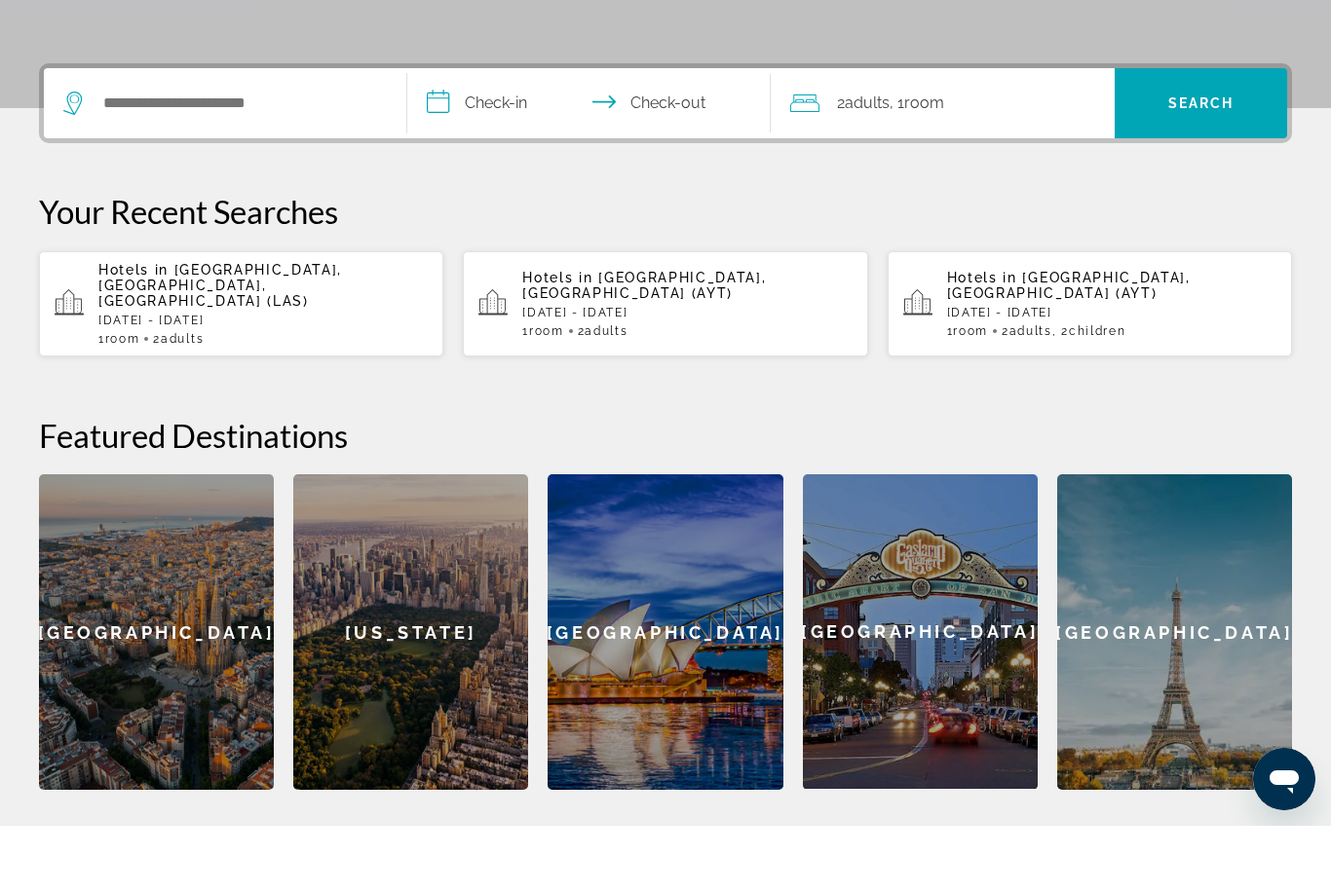
click at [246, 329] on p "Hotels in Las Vegas, NV, United States (LAS)" at bounding box center [262, 352] width 329 height 47
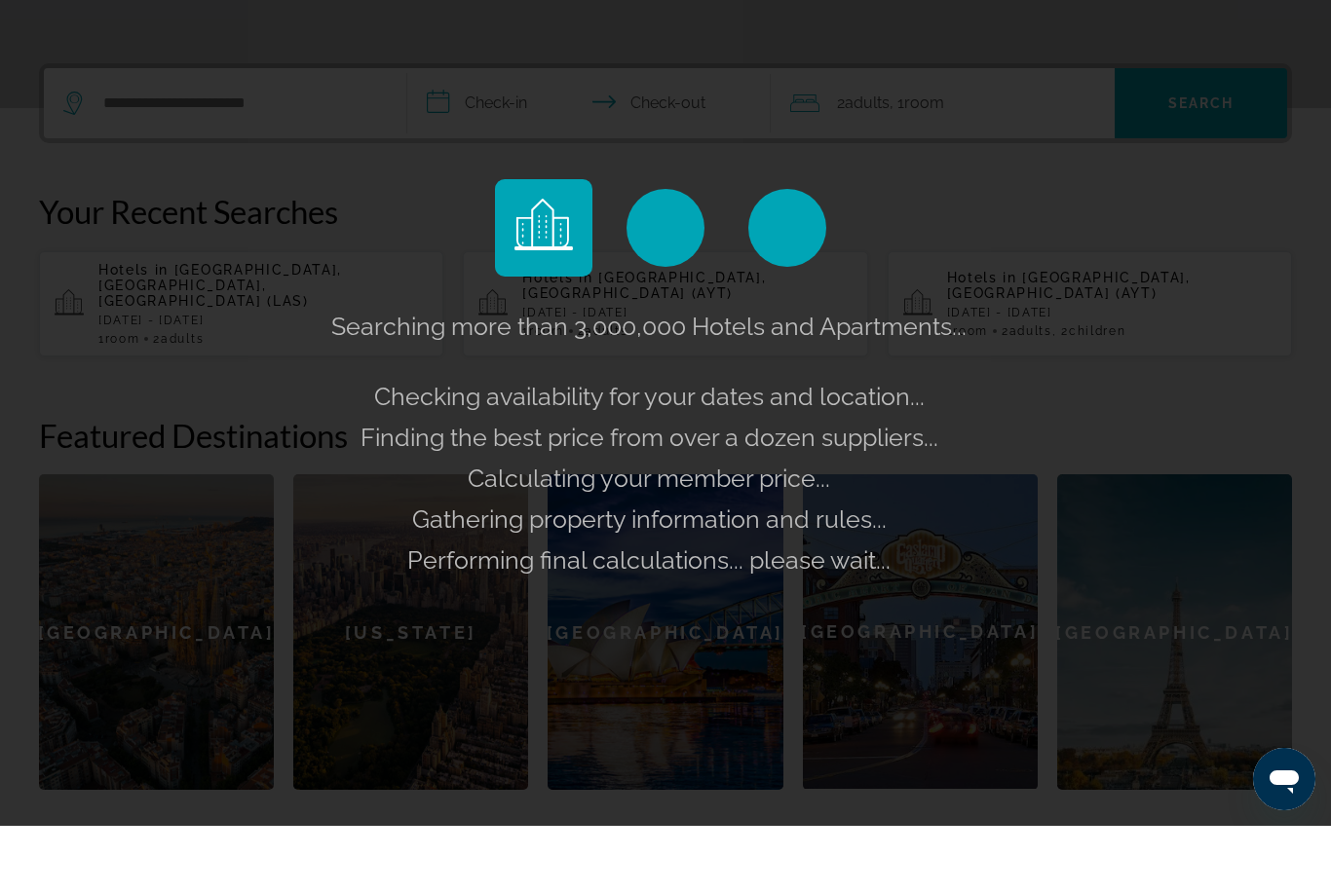
scroll to position [476, 0]
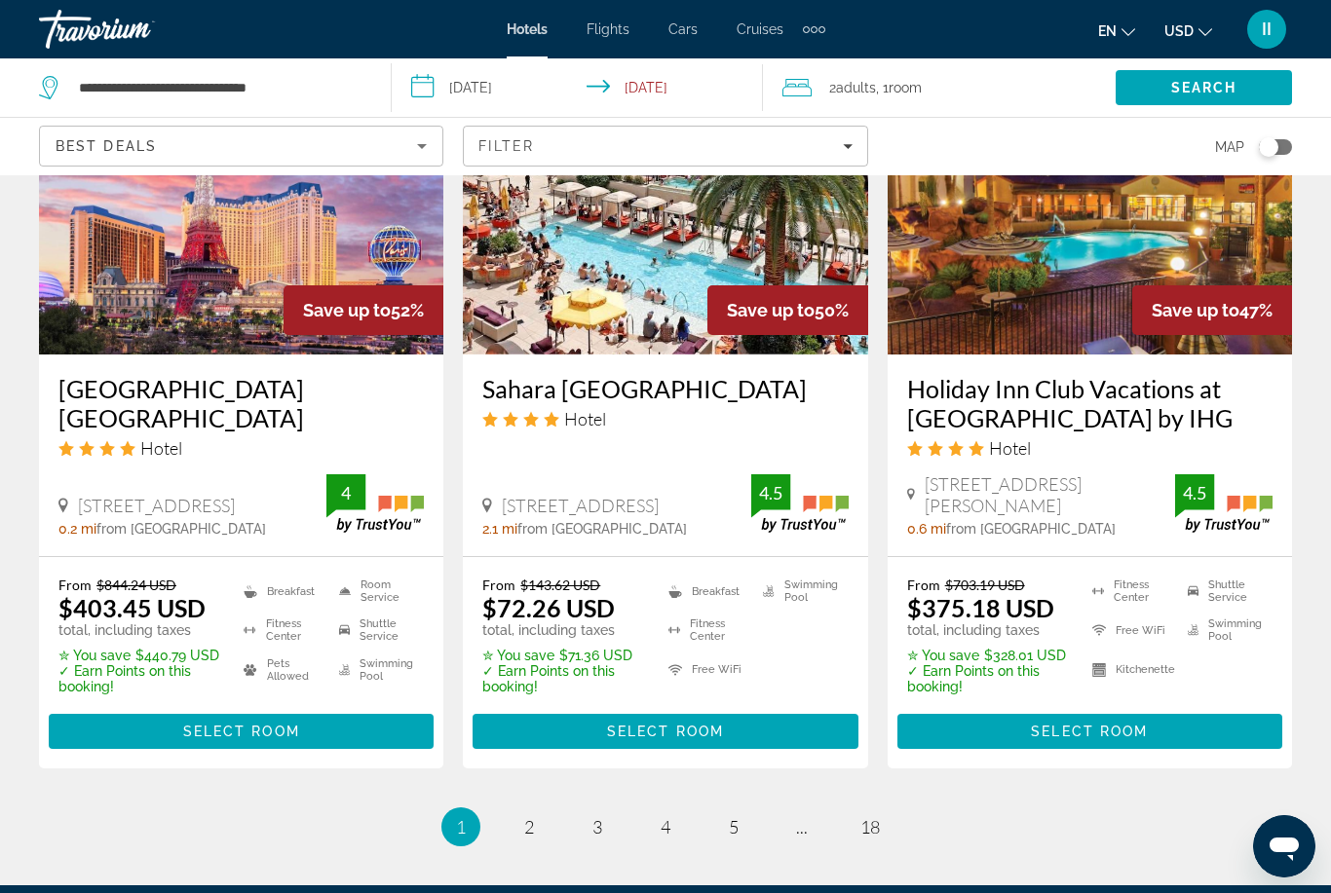
scroll to position [2645, 0]
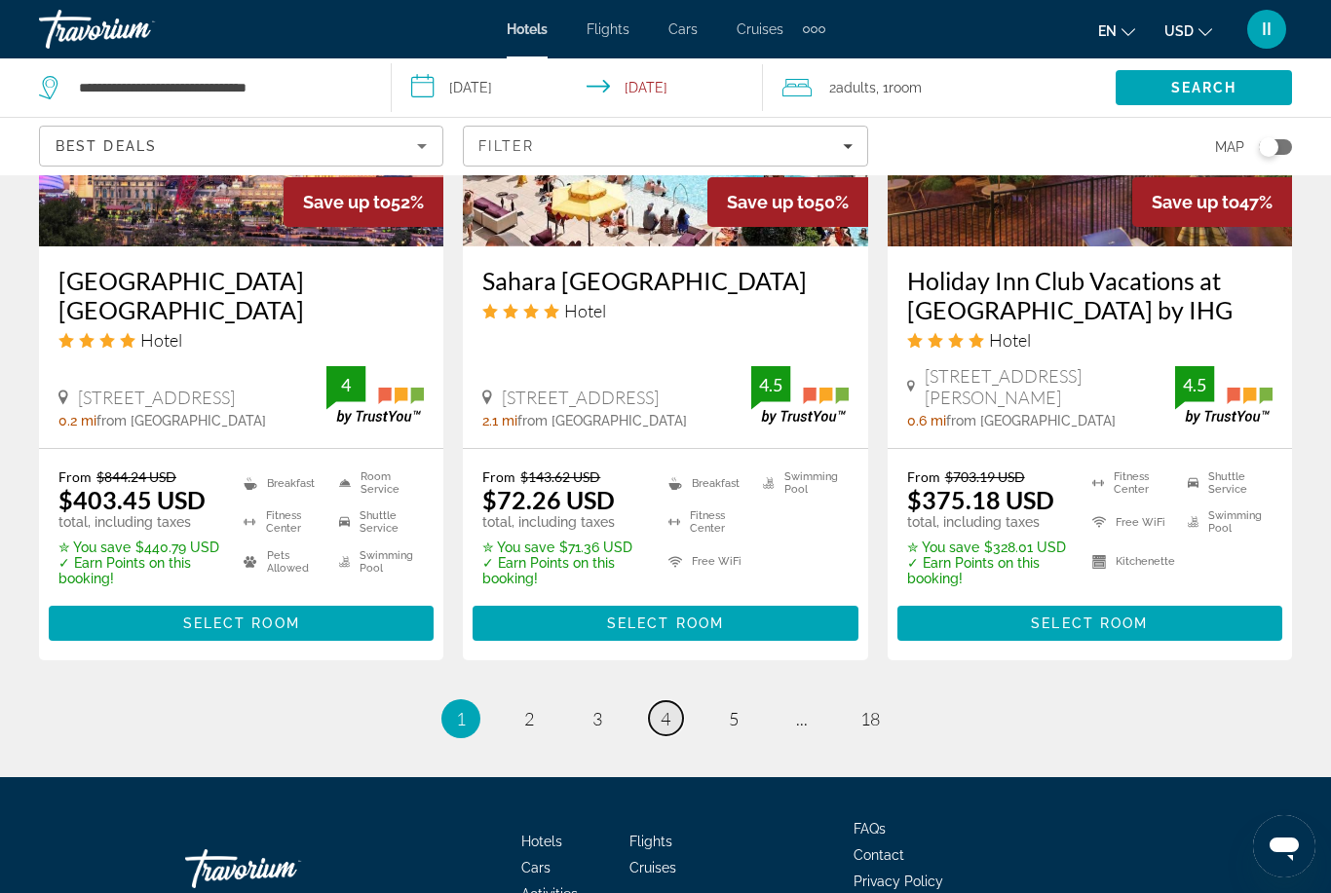
click at [679, 702] on link "page 4" at bounding box center [666, 719] width 34 height 34
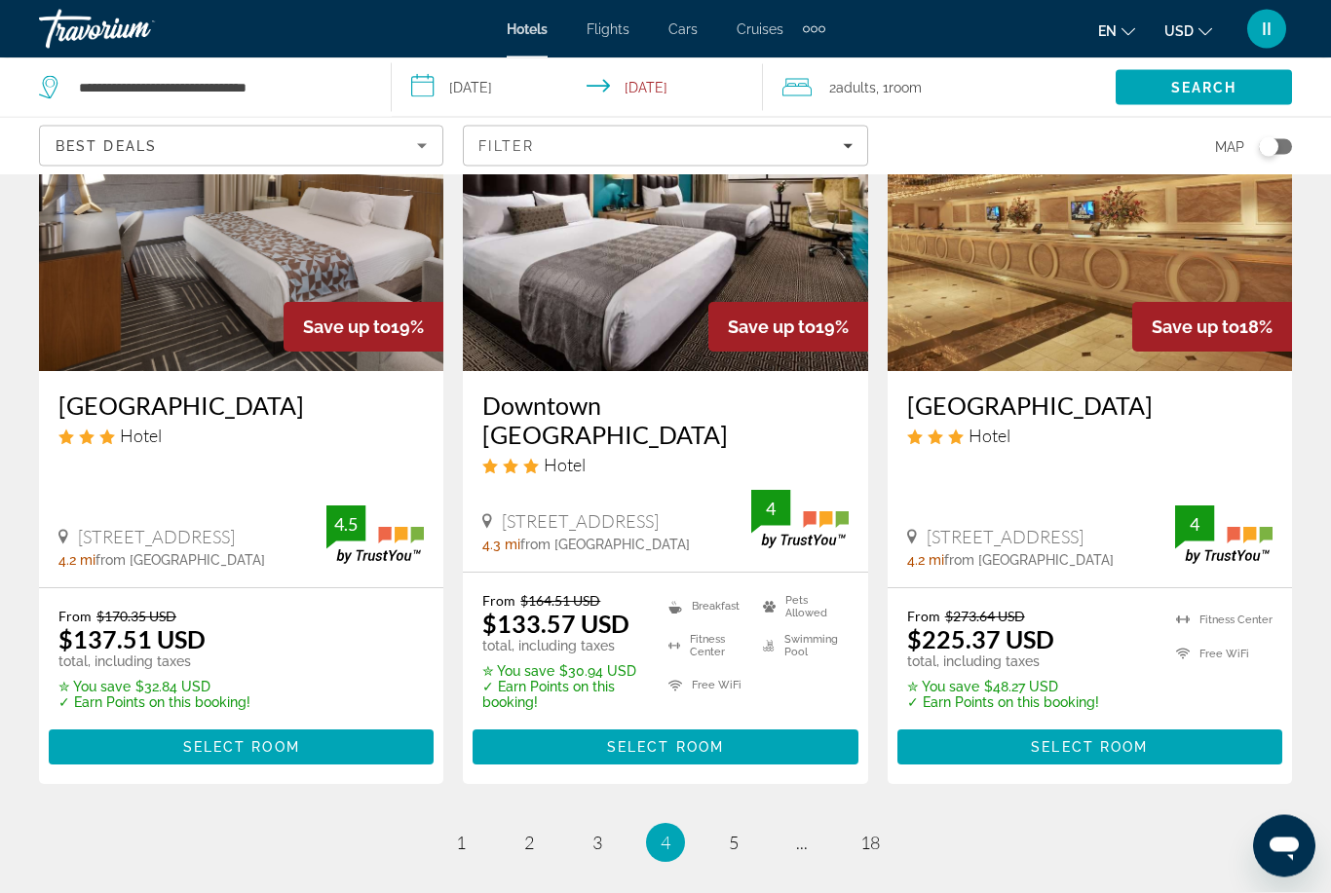
scroll to position [2546, 0]
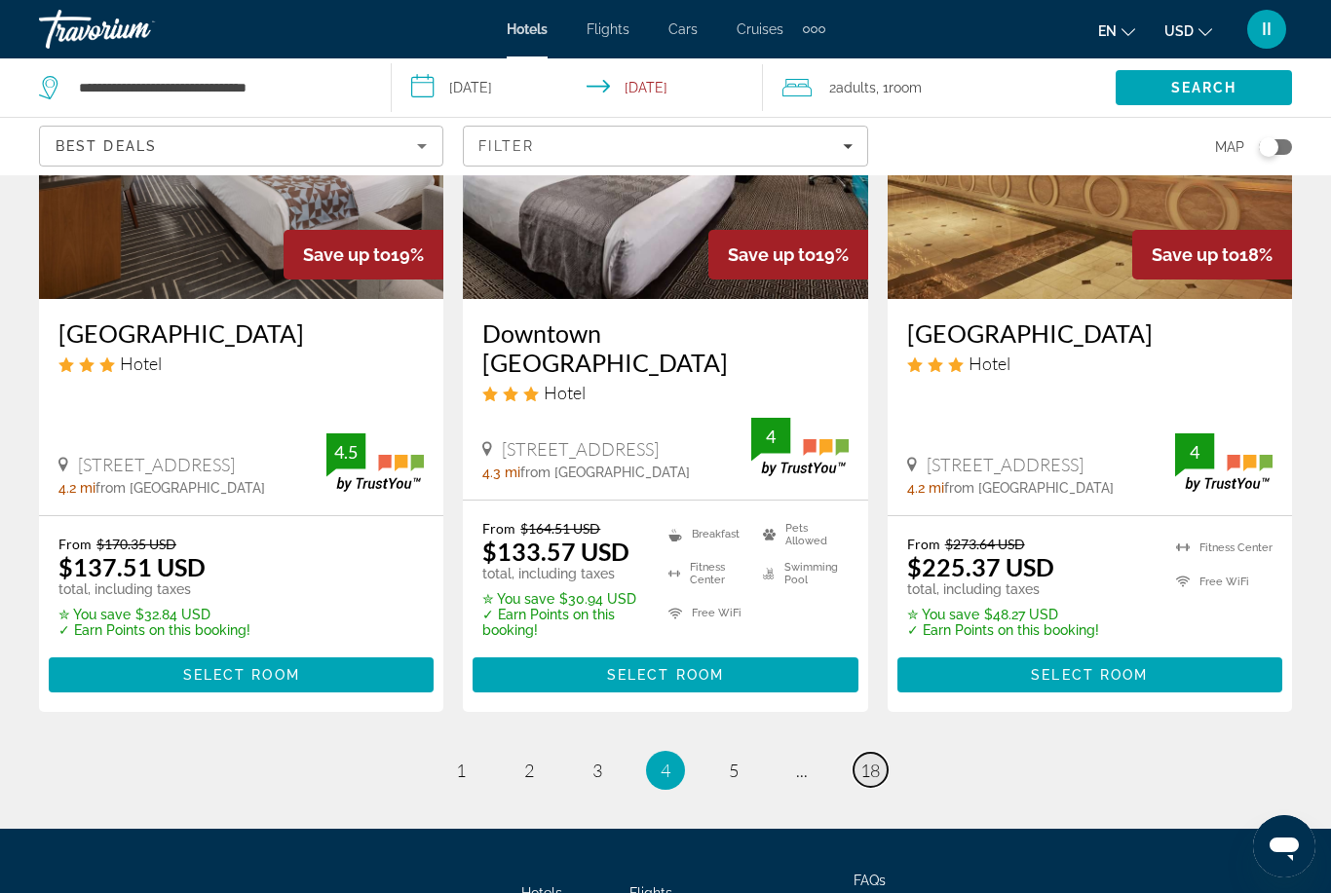
click at [880, 760] on span "18" at bounding box center [869, 770] width 19 height 21
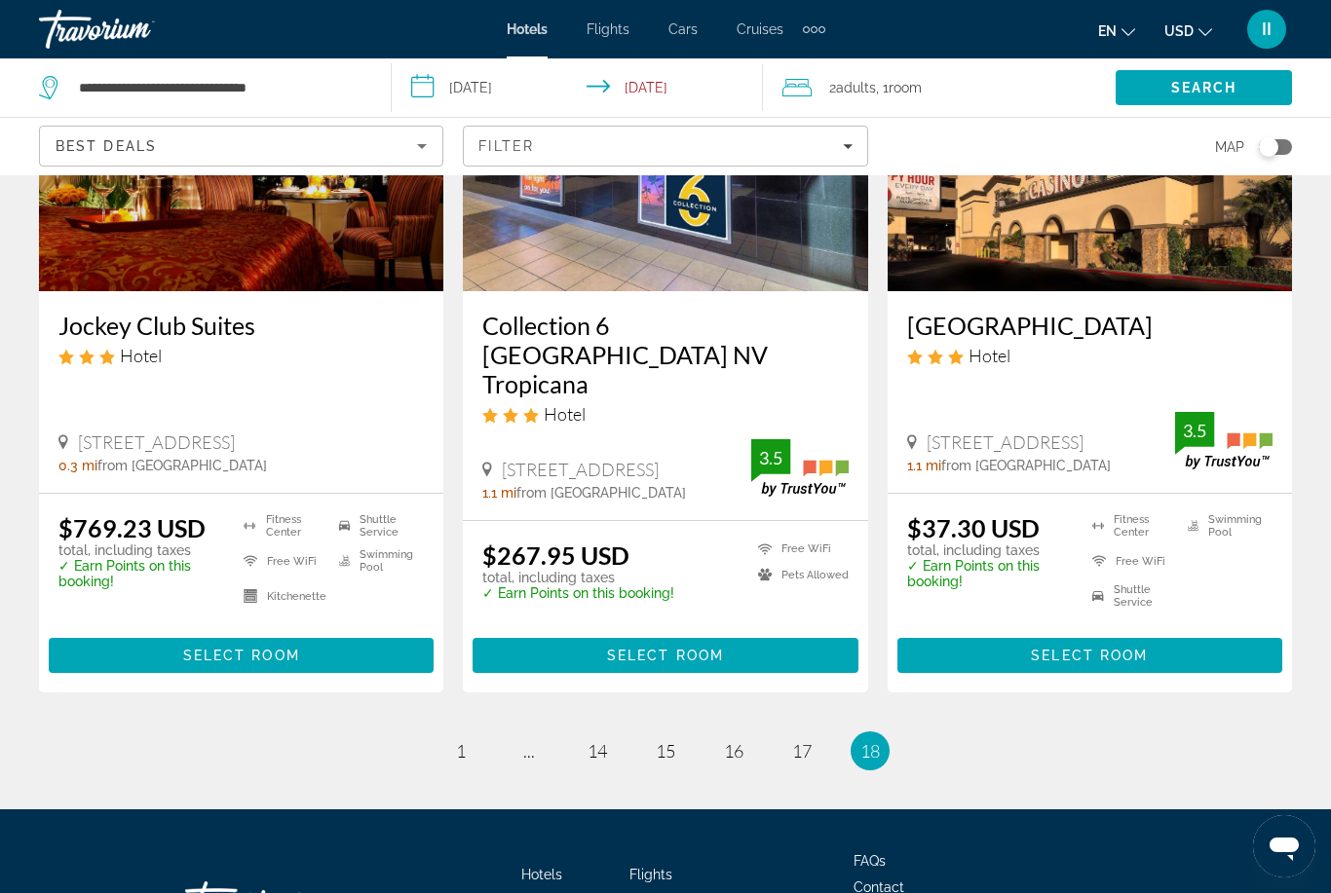
scroll to position [1776, 0]
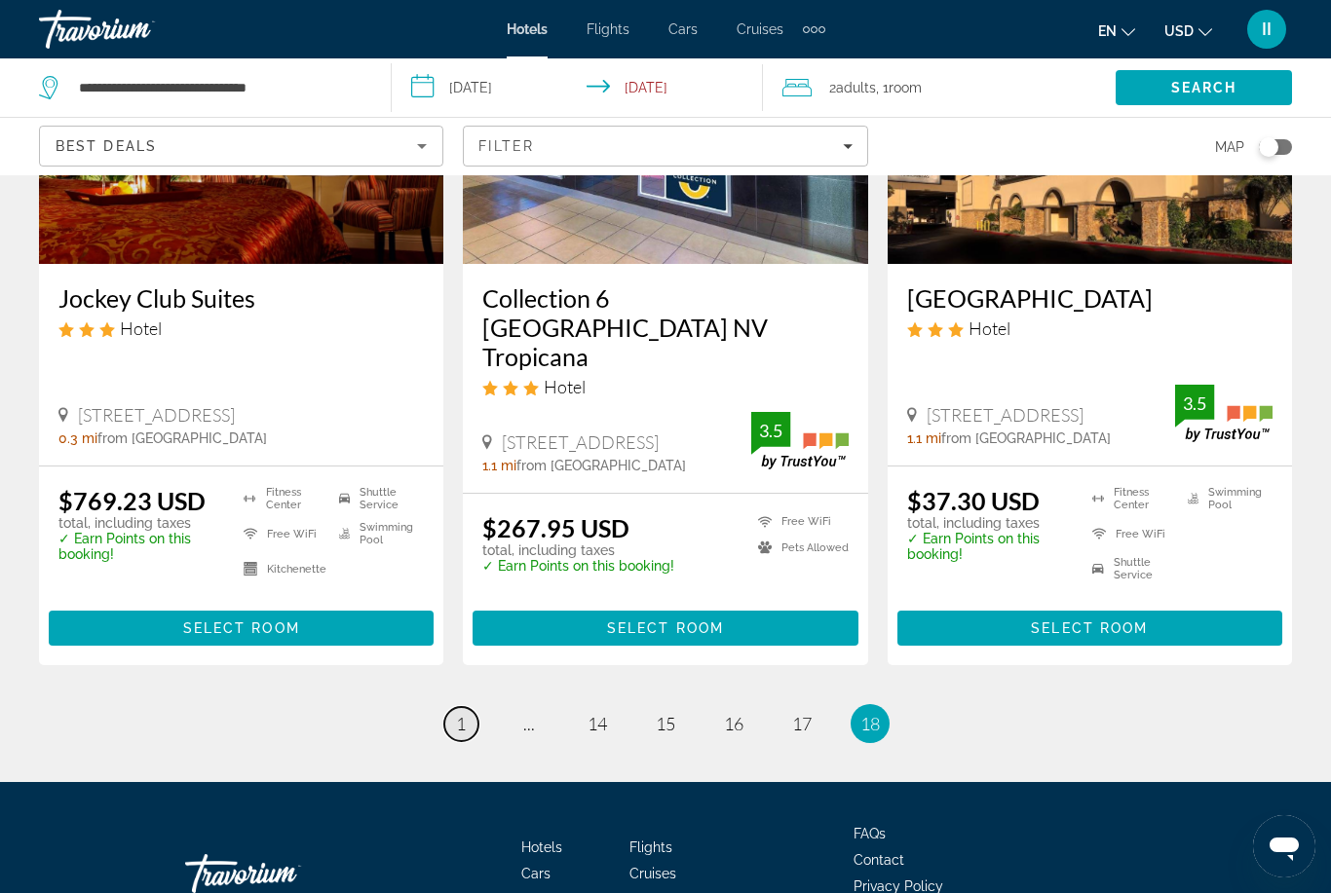
click at [466, 713] on span "1" at bounding box center [461, 723] width 10 height 21
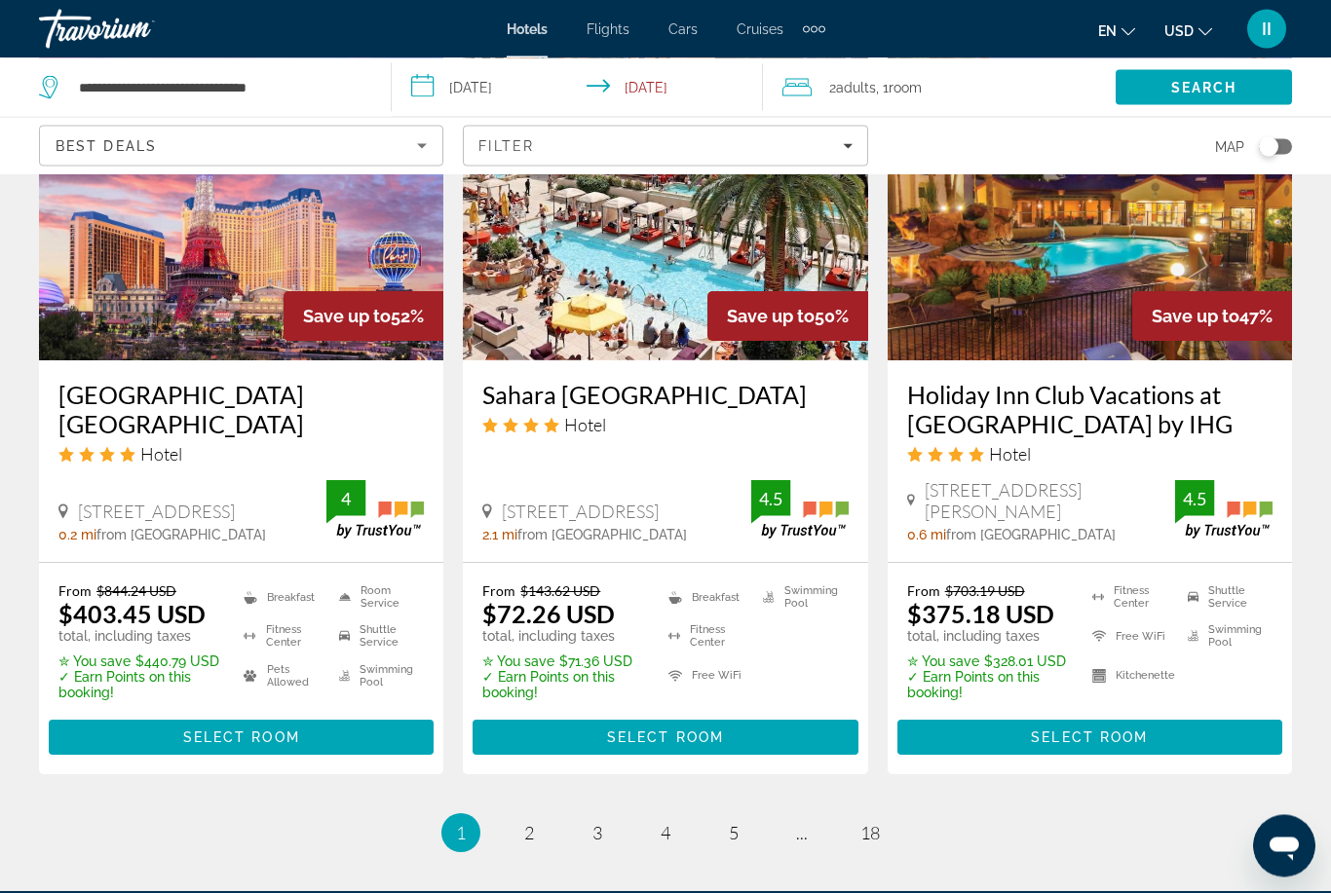
scroll to position [2645, 0]
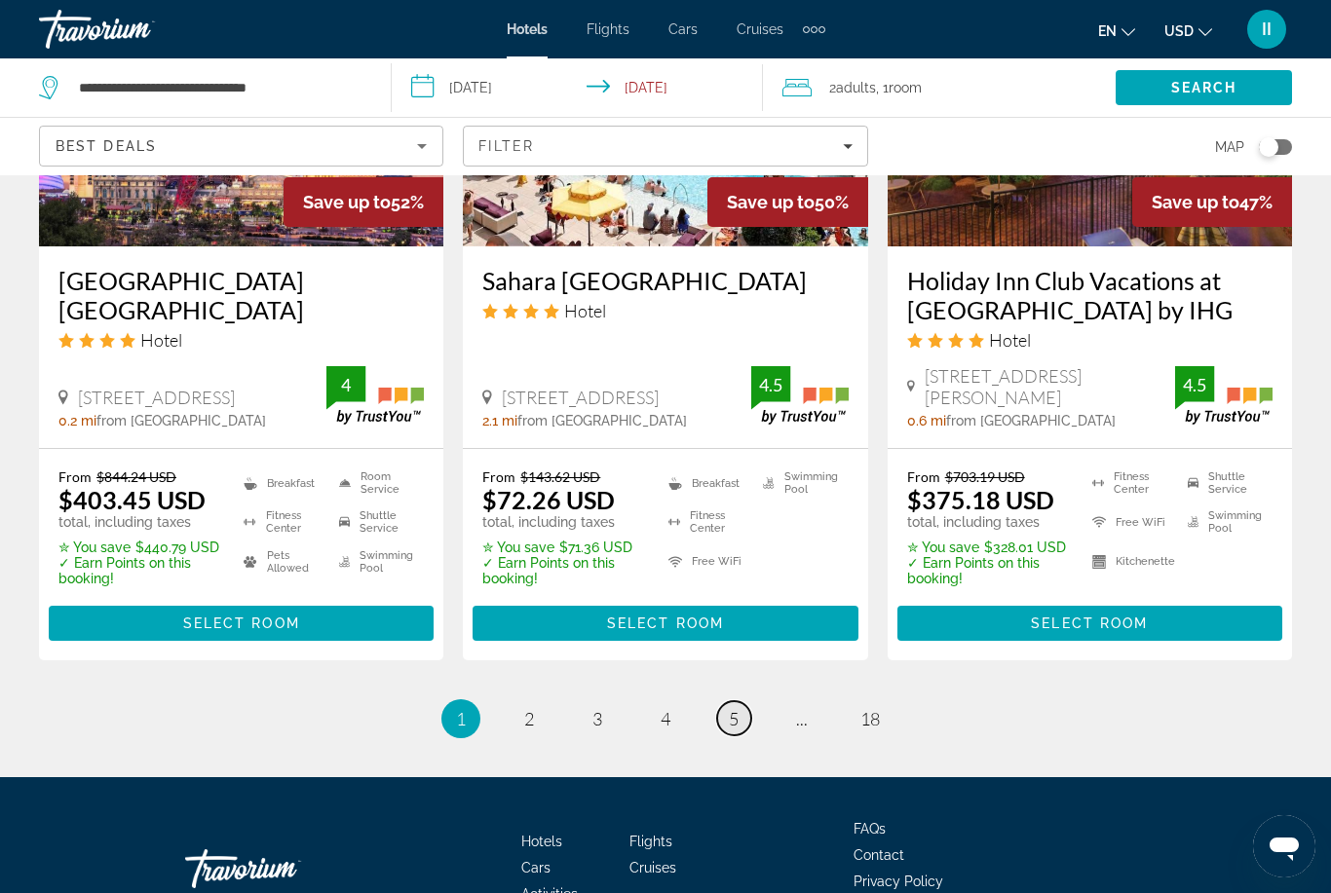
click at [727, 702] on link "page 5" at bounding box center [734, 719] width 34 height 34
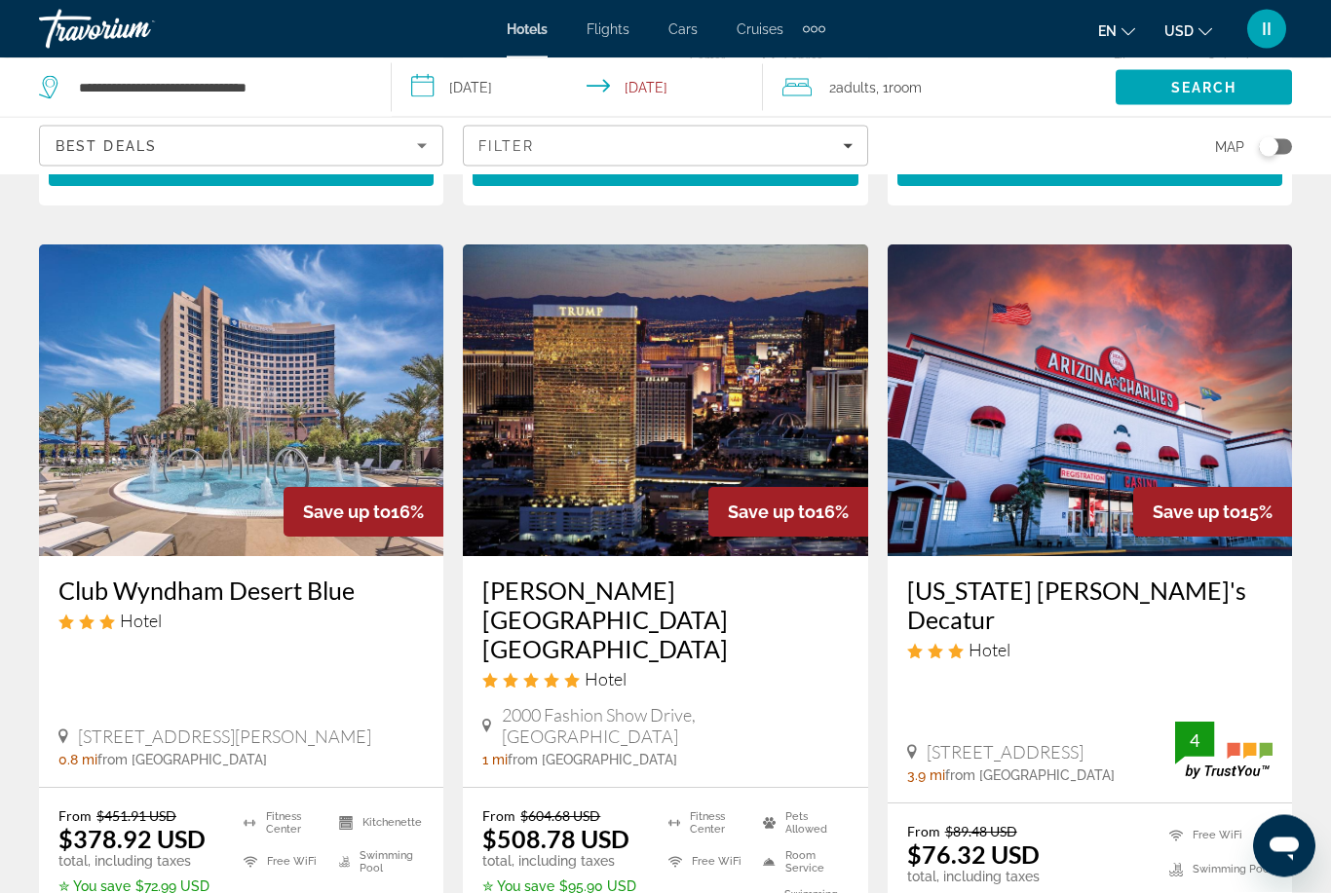
scroll to position [2262, 0]
